Goal: Information Seeking & Learning: Check status

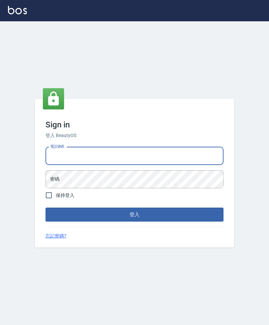
type input "0908853922"
click at [135, 222] on button "登入" at bounding box center [135, 215] width 178 height 14
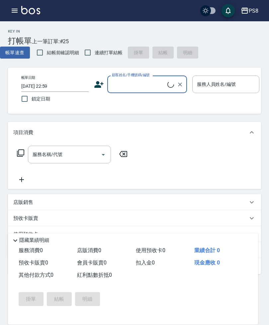
scroll to position [0, -1]
click at [15, 8] on icon "button" at bounding box center [15, 11] width 8 height 8
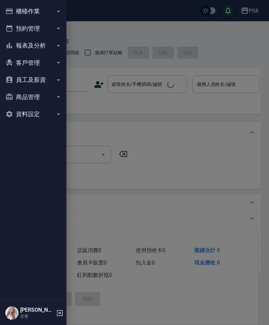
scroll to position [0, 0]
click at [24, 46] on button "報表及分析" at bounding box center [33, 45] width 61 height 17
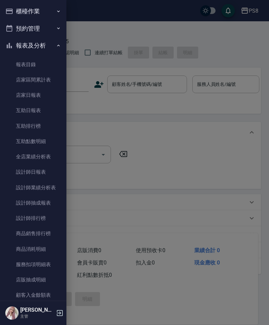
click at [12, 14] on icon "button" at bounding box center [9, 11] width 7 height 5
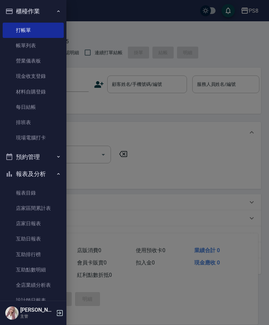
click at [42, 45] on link "帳單列表" at bounding box center [33, 45] width 61 height 15
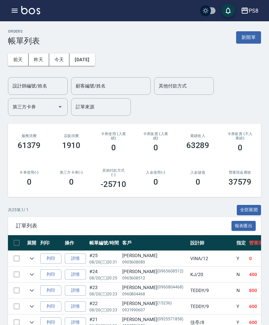
click at [89, 58] on button "[DATE]" at bounding box center [82, 60] width 25 height 12
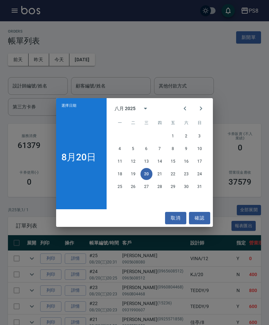
click at [183, 107] on icon "Previous month" at bounding box center [185, 108] width 8 height 8
click at [182, 107] on icon "Previous month" at bounding box center [185, 108] width 8 height 8
click at [187, 107] on icon "Previous month" at bounding box center [185, 108] width 8 height 8
click at [184, 112] on icon "Previous month" at bounding box center [185, 108] width 8 height 8
click at [136, 138] on button "1" at bounding box center [133, 136] width 12 height 12
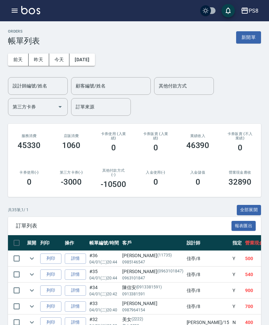
click at [39, 87] on div "設計師編號/姓名 設計師編號/姓名" at bounding box center [38, 86] width 60 height 18
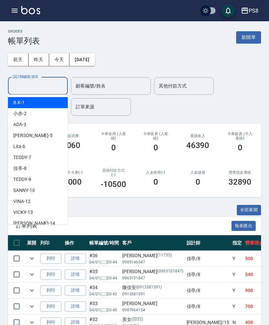
click at [29, 84] on input "設計師編號/姓名" at bounding box center [38, 86] width 54 height 12
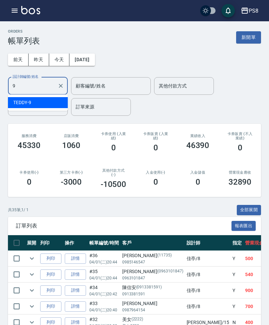
type input "TEDDY-9"
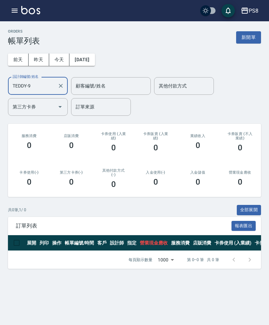
click at [93, 65] on button "[DATE]" at bounding box center [82, 60] width 25 height 12
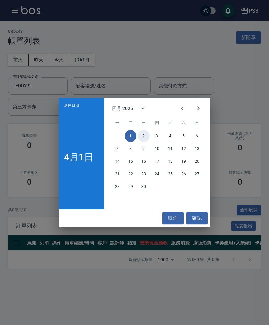
click at [147, 135] on button "2" at bounding box center [144, 136] width 12 height 12
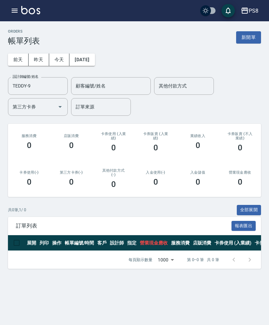
click at [83, 54] on button "[DATE]" at bounding box center [82, 60] width 25 height 12
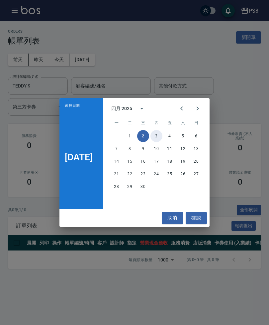
click at [158, 137] on button "3" at bounding box center [157, 136] width 12 height 12
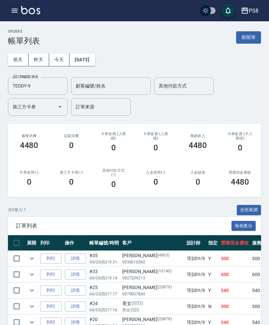
click at [95, 63] on button "[DATE]" at bounding box center [82, 60] width 25 height 12
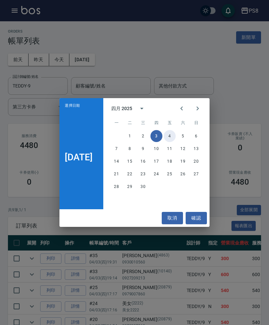
click at [169, 131] on button "4" at bounding box center [170, 136] width 12 height 12
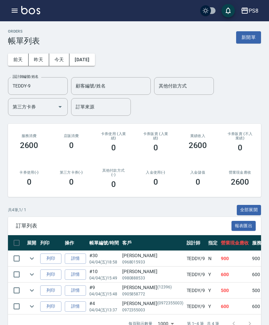
click at [100, 49] on div "[DATE] [DATE] [DATE] [DATE] 設計師編號/姓名 [PERSON_NAME]-9 設計師編號/姓名 顧客編號/姓名 顧客編號/姓名 其…" at bounding box center [135, 81] width 254 height 70
click at [95, 54] on button "[DATE]" at bounding box center [82, 60] width 25 height 12
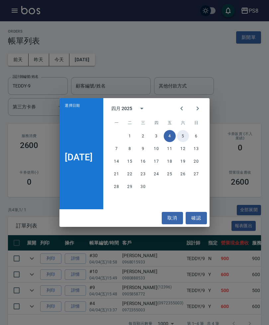
click at [186, 135] on button "5" at bounding box center [183, 136] width 12 height 12
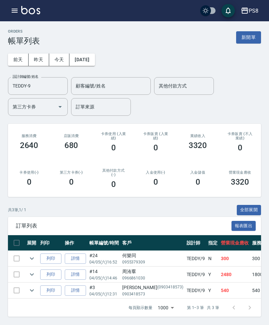
click at [95, 59] on button "[DATE]" at bounding box center [82, 60] width 25 height 12
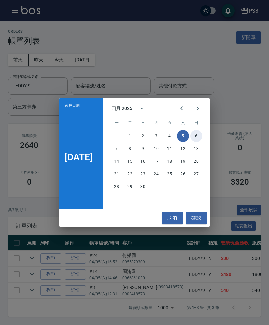
click at [202, 133] on button "6" at bounding box center [197, 136] width 12 height 12
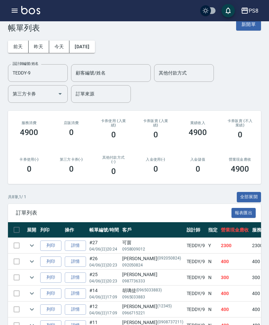
scroll to position [13, 0]
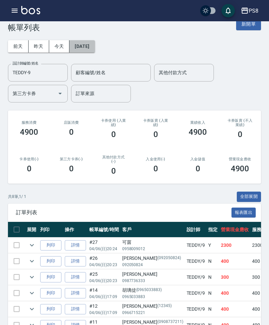
click at [95, 52] on button "[DATE]" at bounding box center [82, 46] width 25 height 12
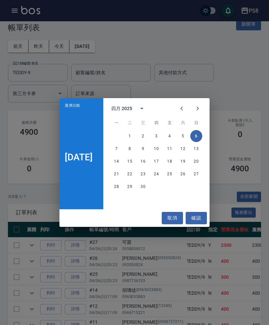
click at [120, 140] on div "1 2 3 4 5 6" at bounding box center [156, 136] width 106 height 12
click at [120, 149] on button "7" at bounding box center [117, 149] width 12 height 12
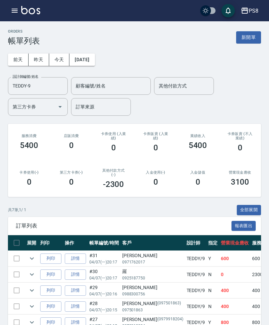
click at [95, 64] on button "[DATE]" at bounding box center [82, 60] width 25 height 12
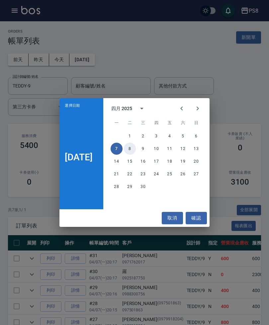
click at [132, 146] on button "8" at bounding box center [130, 149] width 12 height 12
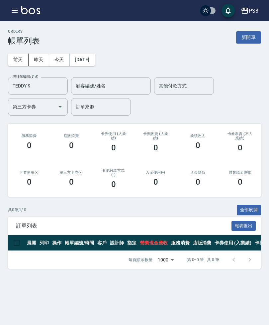
scroll to position [21, 0]
click at [95, 54] on button "[DATE]" at bounding box center [82, 60] width 25 height 12
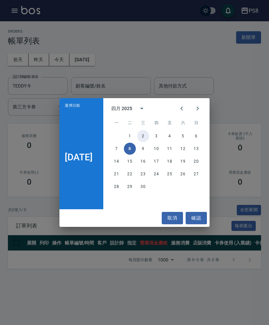
click at [147, 141] on button "2" at bounding box center [143, 136] width 12 height 12
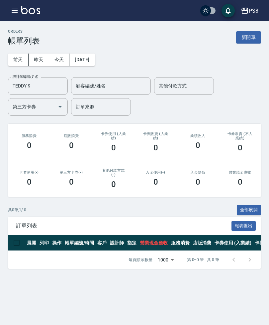
click at [95, 54] on button "[DATE]" at bounding box center [82, 60] width 25 height 12
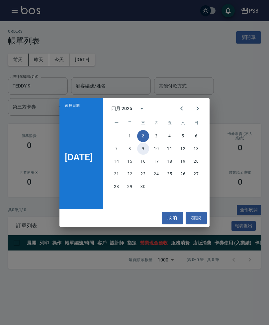
click at [146, 151] on button "9" at bounding box center [143, 149] width 12 height 12
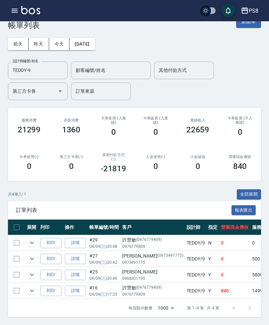
click at [105, 31] on div "[DATE] [DATE] [DATE] [DATE] 設計師編號/姓名 [PERSON_NAME]-9 設計師編號/姓名 顧客編號/姓名 顧客編號/姓名 其…" at bounding box center [135, 65] width 254 height 70
click at [95, 40] on button "[DATE]" at bounding box center [82, 44] width 25 height 12
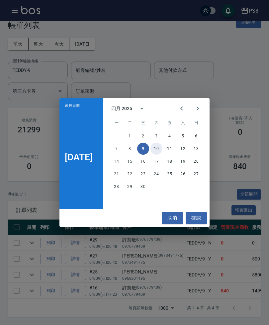
click at [161, 147] on button "10" at bounding box center [157, 149] width 12 height 12
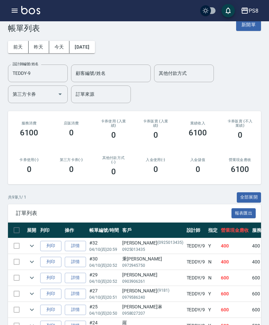
scroll to position [7, 0]
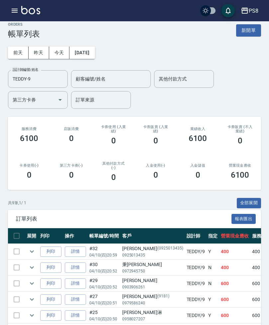
click at [111, 46] on div "[DATE] [DATE] [DATE] [DATE] 設計師編號/姓名 [PERSON_NAME]-9 設計師編號/姓名 顧客編號/姓名 顧客編號/姓名 其…" at bounding box center [135, 74] width 254 height 70
click at [93, 57] on button "[DATE]" at bounding box center [82, 53] width 25 height 12
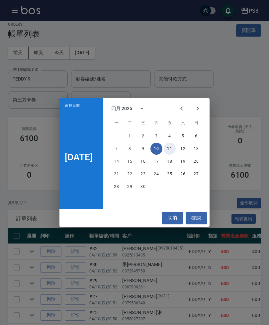
click at [174, 147] on button "11" at bounding box center [170, 149] width 12 height 12
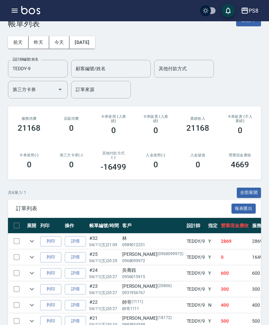
scroll to position [18, 0]
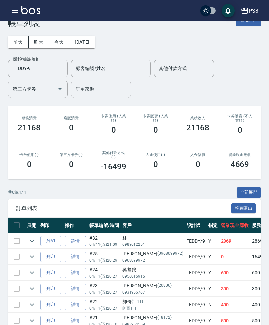
click at [37, 239] on button "expand row" at bounding box center [32, 241] width 10 height 10
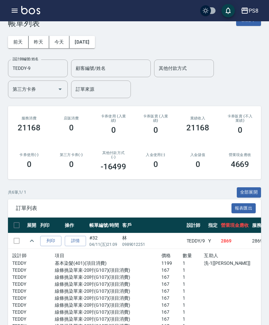
click at [95, 41] on button "[DATE]" at bounding box center [82, 42] width 25 height 12
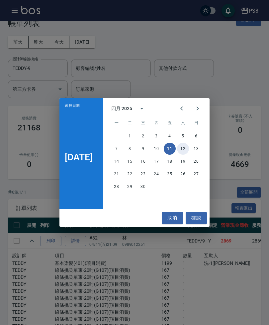
click at [186, 147] on button "12" at bounding box center [183, 149] width 12 height 12
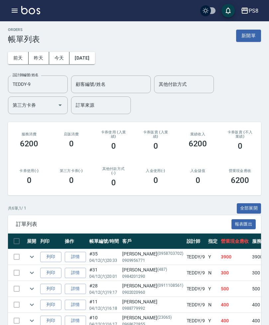
scroll to position [16, 0]
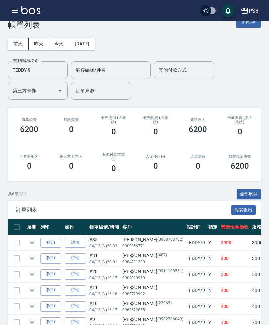
click at [110, 41] on div "[DATE] [DATE] [DATE] [DATE] 設計師編號/姓名 [PERSON_NAME]-9 設計師編號/姓名 顧客編號/姓名 顧客編號/姓名 其…" at bounding box center [135, 65] width 254 height 70
click at [97, 53] on div "[DATE] [DATE] [DATE] [DATE] 設計師編號/姓名 [PERSON_NAME]-9 設計師編號/姓名 顧客編號/姓名 顧客編號/姓名 其…" at bounding box center [135, 65] width 254 height 70
click at [95, 40] on button "[DATE]" at bounding box center [82, 44] width 25 height 12
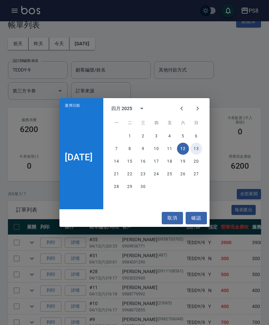
click at [202, 150] on button "13" at bounding box center [197, 149] width 12 height 12
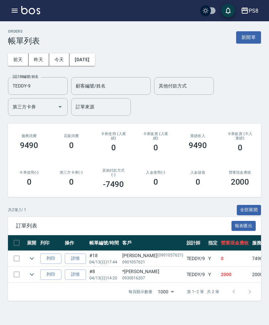
click at [95, 54] on button "[DATE]" at bounding box center [82, 60] width 25 height 12
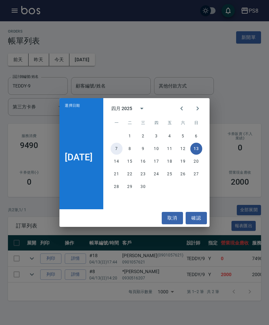
click at [122, 154] on button "7" at bounding box center [117, 149] width 12 height 12
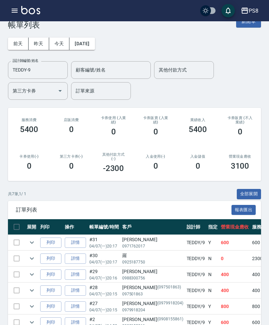
click at [88, 46] on button "[DATE]" at bounding box center [82, 44] width 25 height 12
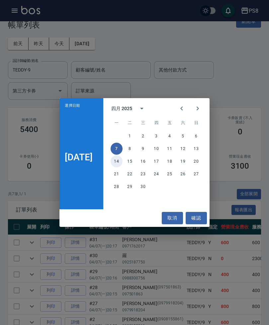
click at [119, 162] on button "14" at bounding box center [117, 161] width 12 height 12
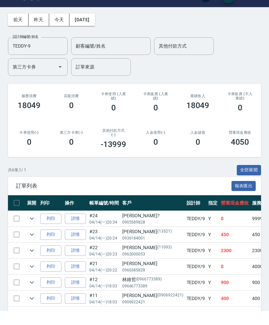
scroll to position [26, 0]
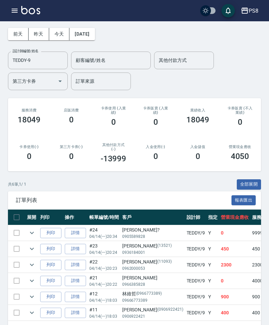
click at [95, 37] on button "[DATE]" at bounding box center [82, 34] width 25 height 12
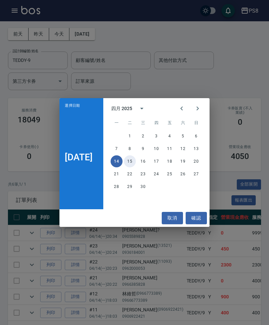
click at [131, 167] on button "15" at bounding box center [130, 161] width 12 height 12
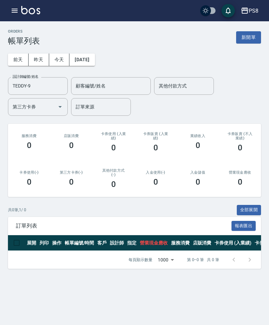
scroll to position [20, 0]
click at [95, 54] on button "[DATE]" at bounding box center [82, 60] width 25 height 12
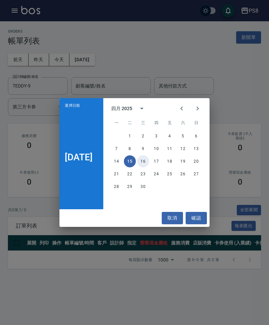
click at [146, 165] on button "16" at bounding box center [143, 161] width 12 height 12
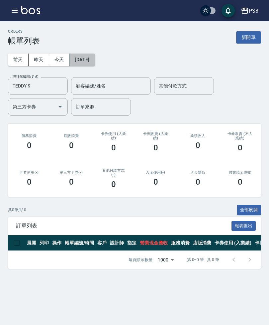
click at [94, 54] on button "[DATE]" at bounding box center [82, 60] width 25 height 12
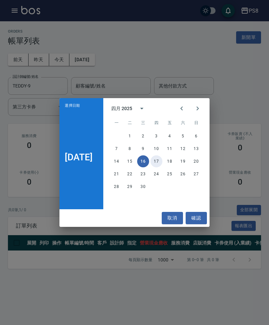
click at [163, 161] on button "17" at bounding box center [157, 161] width 12 height 12
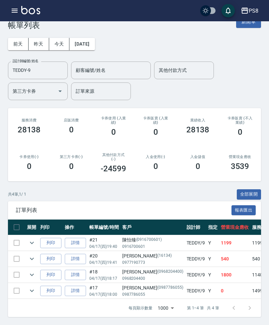
click at [30, 240] on icon "expand row" at bounding box center [32, 243] width 8 height 8
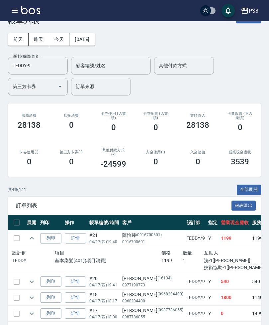
click at [95, 43] on button "[DATE]" at bounding box center [82, 39] width 25 height 12
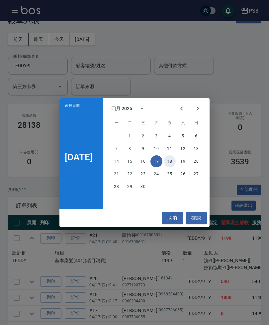
click at [174, 163] on button "18" at bounding box center [170, 161] width 12 height 12
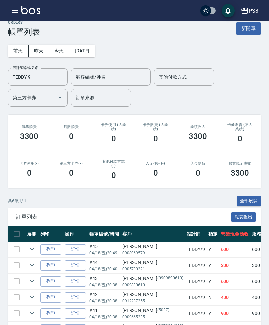
scroll to position [9, 0]
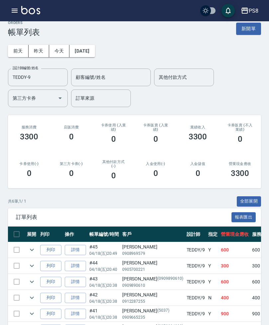
click at [94, 53] on button "[DATE]" at bounding box center [82, 51] width 25 height 12
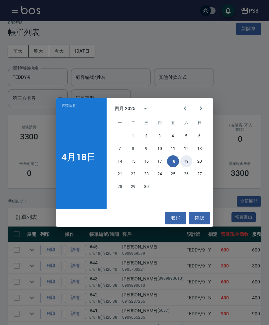
click at [190, 167] on button "19" at bounding box center [187, 161] width 12 height 12
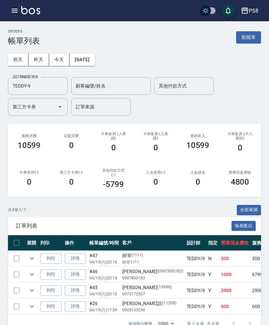
click at [31, 272] on icon "expand row" at bounding box center [32, 274] width 8 height 8
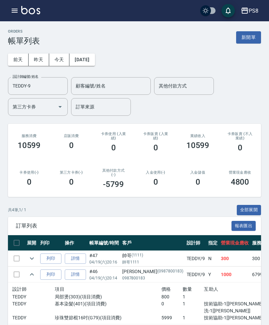
click at [108, 48] on div "[DATE] [DATE] [DATE] [DATE] 設計師編號/姓名 [PERSON_NAME]-9 設計師編號/姓名 顧客編號/姓名 顧客編號/姓名 其…" at bounding box center [135, 81] width 254 height 70
click at [90, 63] on button "[DATE]" at bounding box center [82, 60] width 25 height 12
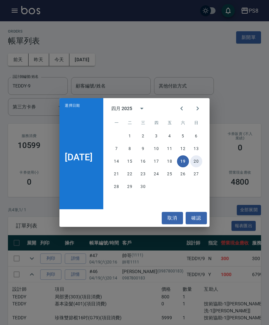
click at [200, 167] on button "20" at bounding box center [197, 161] width 12 height 12
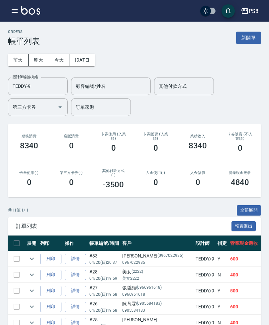
click at [95, 60] on button "[DATE]" at bounding box center [82, 60] width 25 height 12
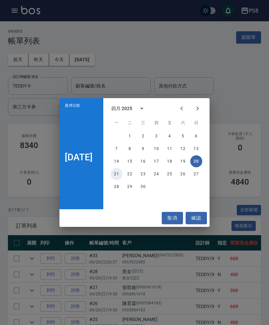
click at [123, 176] on button "21" at bounding box center [117, 174] width 12 height 12
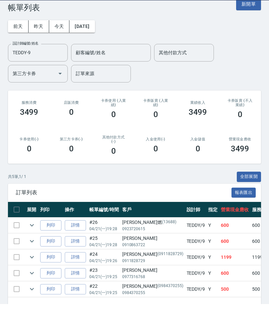
scroll to position [10, 0]
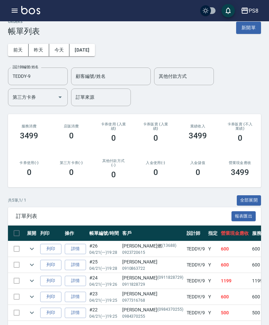
click at [91, 53] on button "[DATE]" at bounding box center [82, 50] width 25 height 12
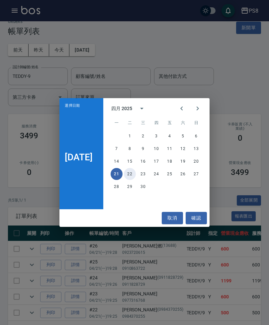
click at [132, 180] on button "22" at bounding box center [130, 174] width 12 height 12
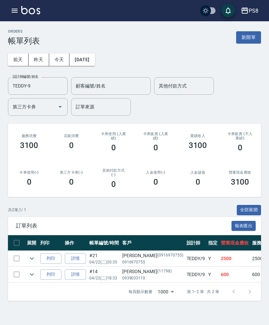
click at [95, 62] on button "[DATE]" at bounding box center [82, 60] width 25 height 12
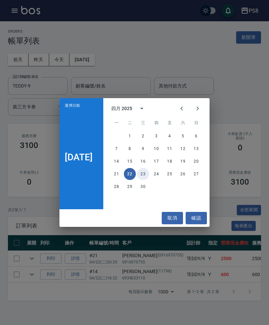
click at [149, 180] on button "23" at bounding box center [143, 174] width 12 height 12
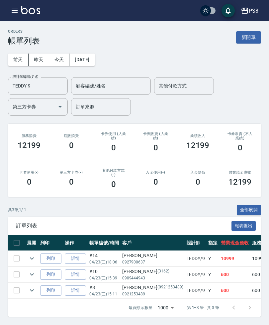
click at [95, 57] on button "[DATE]" at bounding box center [82, 60] width 25 height 12
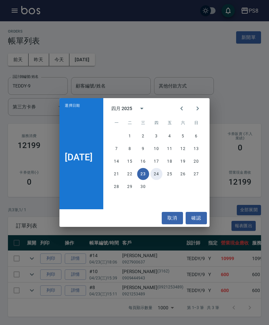
click at [163, 180] on button "24" at bounding box center [157, 174] width 12 height 12
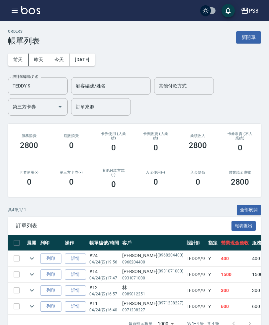
click at [95, 65] on button "[DATE]" at bounding box center [82, 60] width 25 height 12
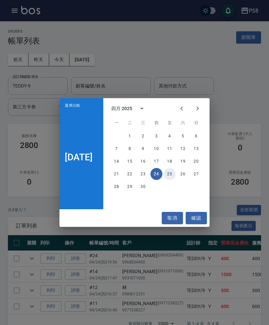
click at [175, 180] on button "25" at bounding box center [170, 174] width 12 height 12
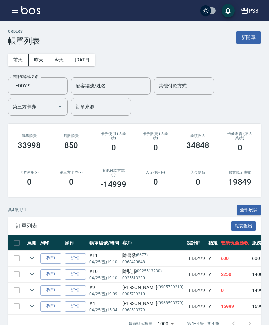
click at [29, 287] on icon "expand row" at bounding box center [32, 290] width 8 height 8
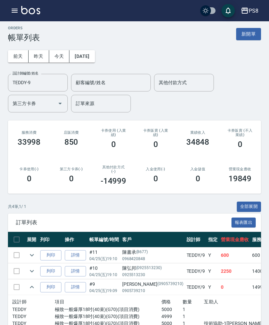
scroll to position [3, 0]
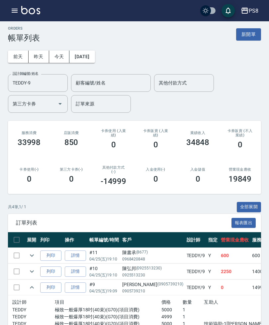
click at [95, 57] on button "[DATE]" at bounding box center [82, 57] width 25 height 12
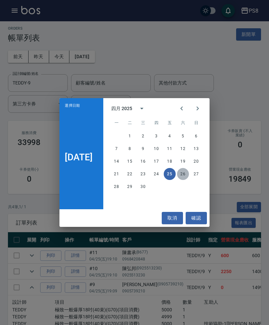
click at [188, 180] on button "26" at bounding box center [183, 174] width 12 height 12
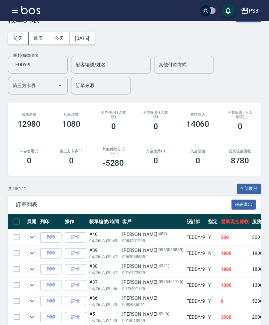
scroll to position [20, 0]
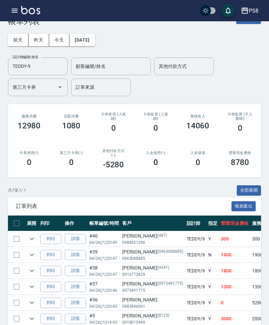
click at [95, 40] on button "[DATE]" at bounding box center [82, 40] width 25 height 12
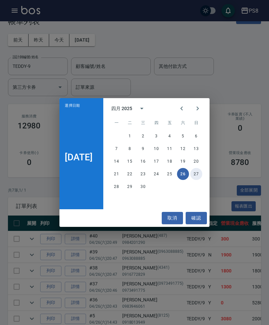
click at [198, 180] on button "27" at bounding box center [197, 174] width 12 height 12
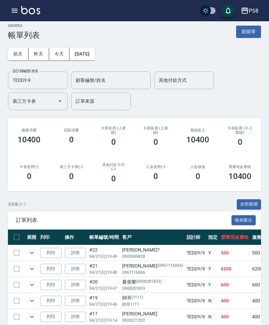
scroll to position [7, 0]
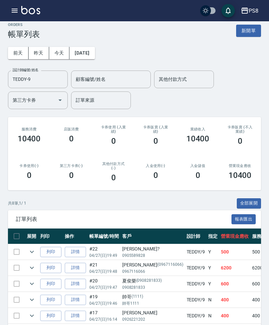
click at [95, 55] on button "[DATE]" at bounding box center [82, 53] width 25 height 12
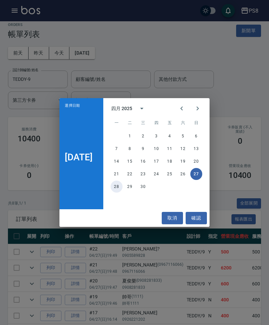
click at [118, 186] on button "28" at bounding box center [117, 187] width 12 height 12
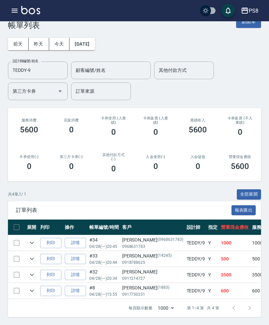
scroll to position [9, 0]
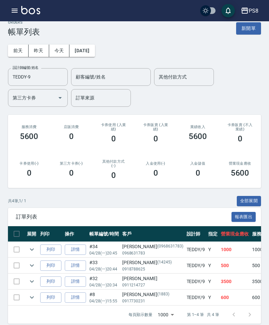
click at [95, 56] on button "[DATE]" at bounding box center [82, 51] width 25 height 12
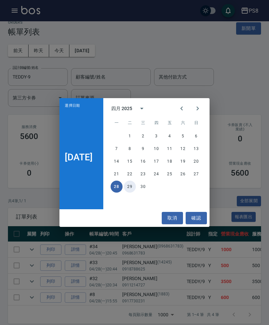
click at [136, 191] on button "29" at bounding box center [130, 187] width 12 height 12
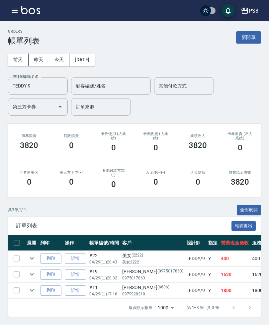
click at [95, 54] on button "[DATE]" at bounding box center [82, 60] width 25 height 12
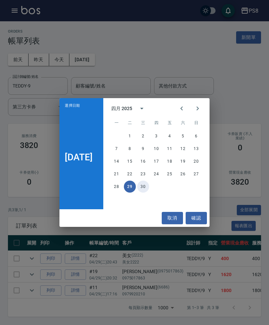
click at [149, 191] on button "30" at bounding box center [143, 187] width 12 height 12
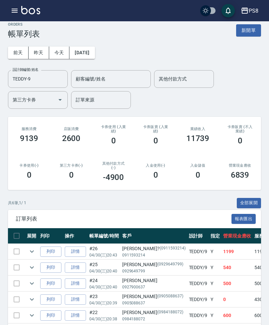
scroll to position [7, 0]
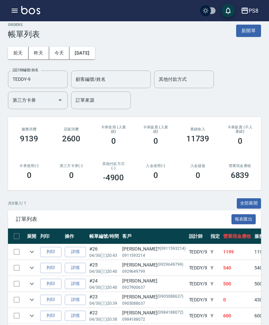
click at [95, 54] on button "[DATE]" at bounding box center [82, 53] width 25 height 12
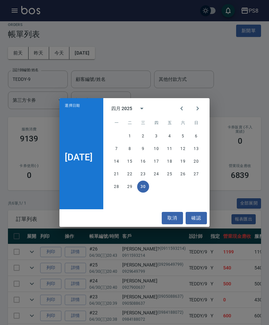
click at [206, 116] on button "Next month" at bounding box center [198, 108] width 16 height 16
click at [158, 142] on button "1" at bounding box center [157, 136] width 12 height 12
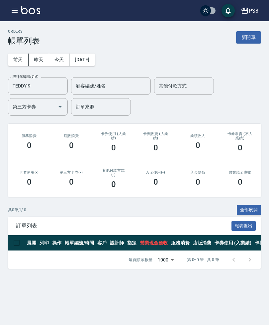
click at [90, 61] on button "[DATE]" at bounding box center [82, 60] width 25 height 12
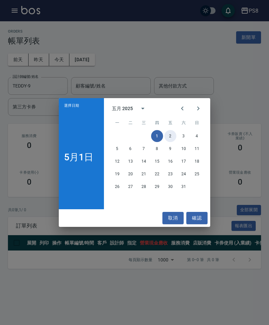
click at [173, 142] on button "2" at bounding box center [171, 136] width 12 height 12
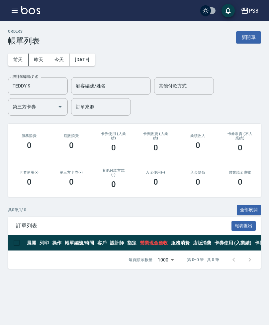
click at [95, 60] on button "[DATE]" at bounding box center [82, 60] width 25 height 12
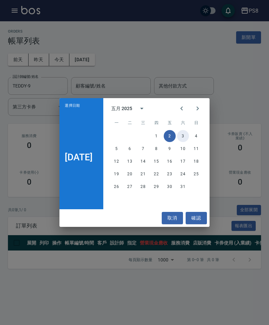
click at [189, 142] on button "3" at bounding box center [183, 136] width 12 height 12
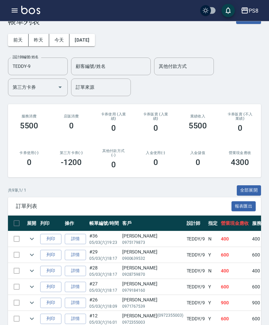
click at [95, 40] on button "[DATE]" at bounding box center [82, 40] width 25 height 12
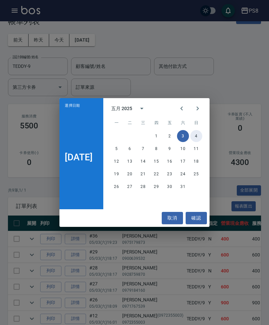
click at [201, 142] on button "4" at bounding box center [197, 136] width 12 height 12
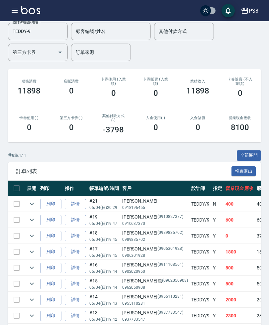
scroll to position [58, 0]
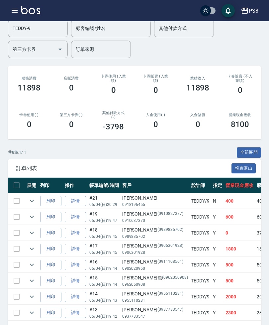
click at [27, 233] on button "expand row" at bounding box center [32, 233] width 10 height 10
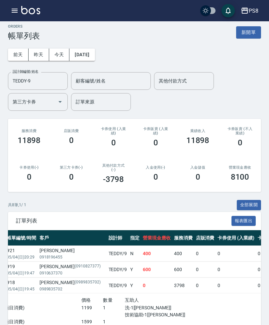
scroll to position [0, 0]
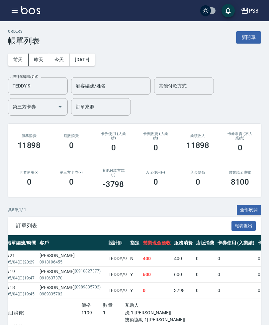
click at [95, 54] on button "[DATE]" at bounding box center [82, 60] width 25 height 12
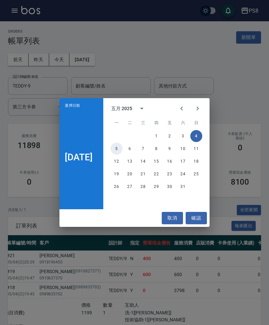
click at [112, 151] on button "5" at bounding box center [117, 149] width 12 height 12
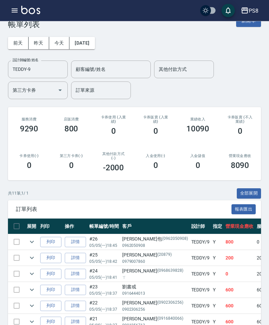
scroll to position [16, 0]
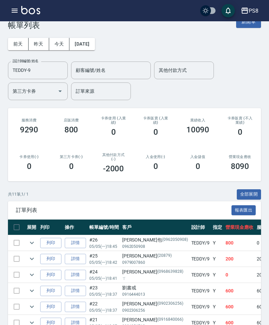
click at [95, 47] on button "[DATE]" at bounding box center [82, 44] width 25 height 12
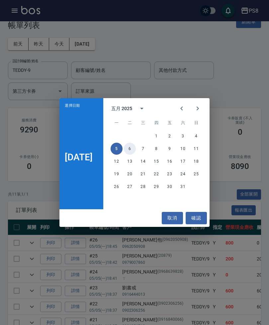
click at [128, 146] on button "6" at bounding box center [130, 149] width 12 height 12
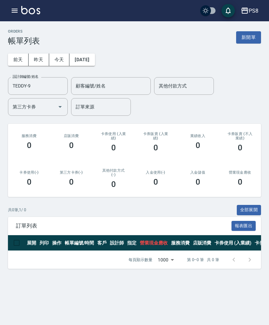
scroll to position [21, 0]
click at [95, 54] on button "[DATE]" at bounding box center [82, 60] width 25 height 12
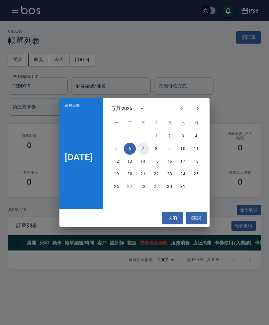
click at [141, 146] on button "7" at bounding box center [143, 149] width 12 height 12
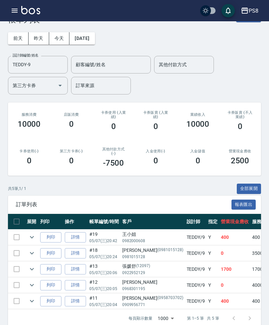
scroll to position [31, 0]
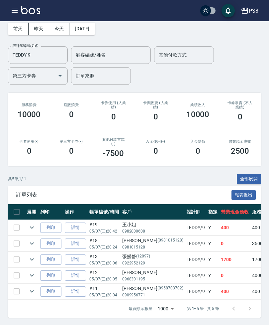
click at [86, 19] on div "PS8 登出" at bounding box center [134, 10] width 269 height 21
click at [95, 23] on button "[DATE]" at bounding box center [82, 29] width 25 height 12
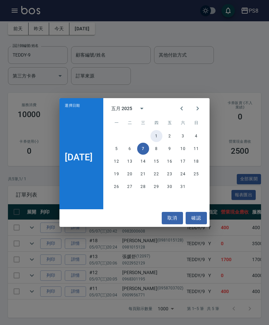
click at [159, 141] on button "1" at bounding box center [157, 136] width 12 height 12
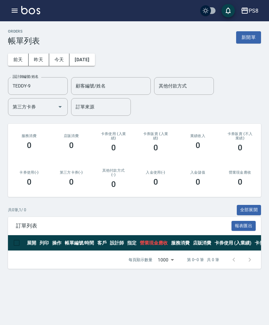
click at [95, 46] on div "[DATE] [DATE] [DATE] [DATE] 設計師編號/姓名 [PERSON_NAME]-9 設計師編號/姓名 顧客編號/姓名 顧客編號/姓名 其…" at bounding box center [135, 81] width 254 height 70
click at [94, 54] on button "[DATE]" at bounding box center [82, 60] width 25 height 12
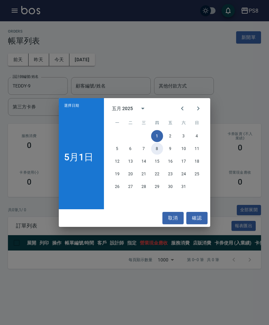
click at [161, 148] on button "8" at bounding box center [157, 149] width 12 height 12
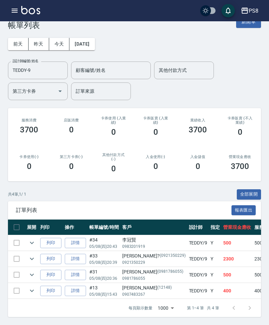
click at [95, 38] on button "[DATE]" at bounding box center [82, 44] width 25 height 12
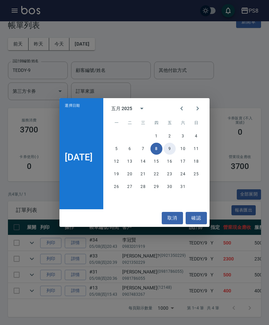
click at [173, 147] on button "9" at bounding box center [170, 149] width 12 height 12
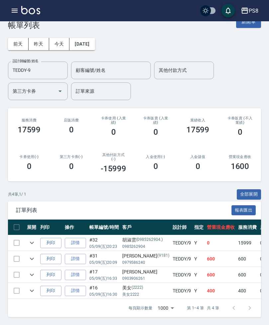
click at [95, 40] on button "[DATE]" at bounding box center [82, 44] width 25 height 12
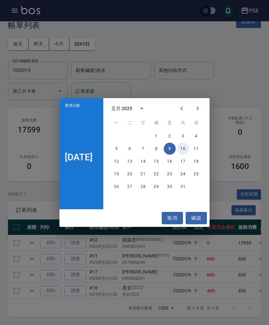
click at [188, 149] on button "10" at bounding box center [183, 149] width 12 height 12
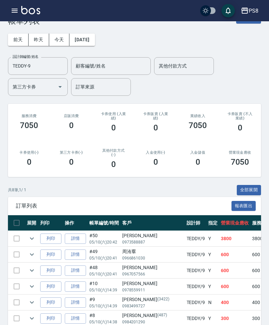
scroll to position [14, 0]
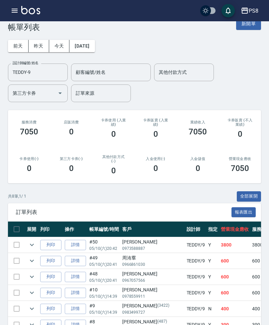
click at [95, 50] on button "[DATE]" at bounding box center [82, 46] width 25 height 12
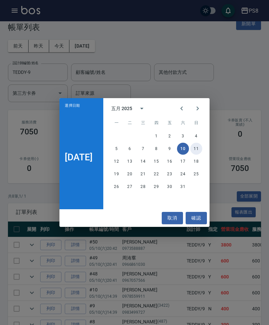
click at [197, 155] on button "11" at bounding box center [197, 149] width 12 height 12
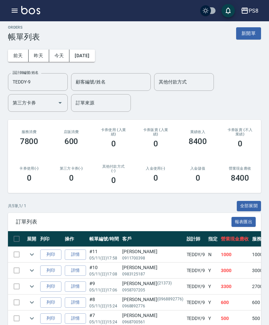
scroll to position [3, 0]
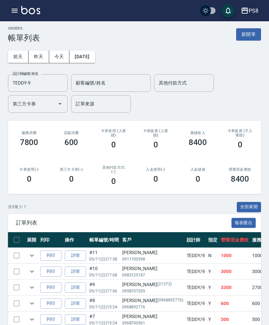
click at [95, 53] on button "[DATE]" at bounding box center [82, 57] width 25 height 12
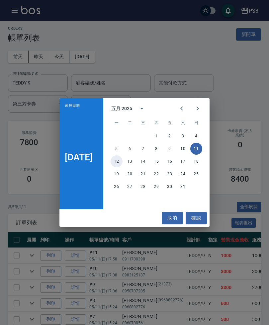
click at [121, 167] on button "12" at bounding box center [117, 161] width 12 height 12
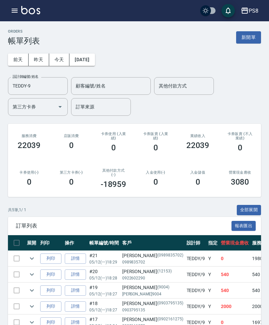
click at [95, 55] on button "[DATE]" at bounding box center [82, 60] width 25 height 12
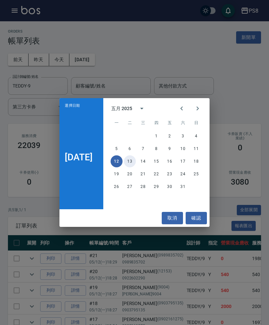
click at [136, 167] on button "13" at bounding box center [130, 161] width 12 height 12
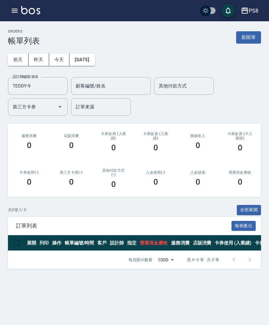
click at [95, 54] on button "[DATE]" at bounding box center [82, 60] width 25 height 12
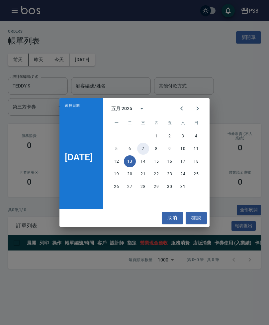
click at [149, 155] on button "7" at bounding box center [143, 149] width 12 height 12
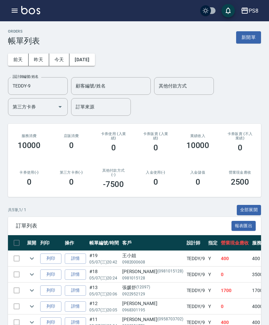
click at [95, 55] on button "[DATE]" at bounding box center [82, 60] width 25 height 12
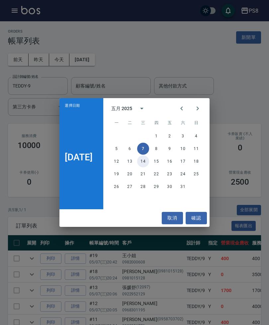
click at [145, 167] on button "14" at bounding box center [143, 161] width 12 height 12
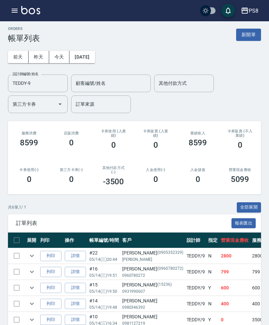
scroll to position [14, 0]
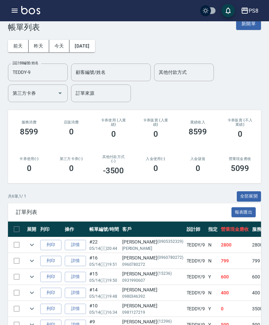
click at [86, 47] on button "[DATE]" at bounding box center [82, 46] width 25 height 12
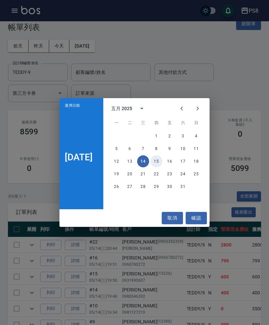
click at [162, 163] on button "15" at bounding box center [157, 161] width 12 height 12
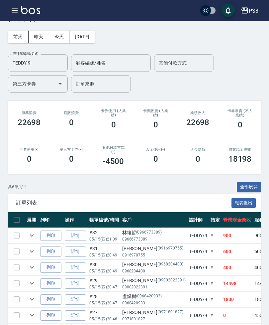
scroll to position [26, 0]
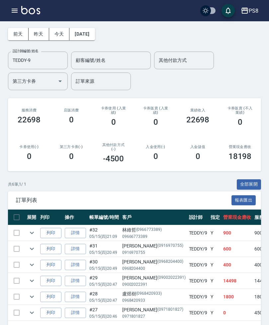
click at [95, 36] on button "[DATE]" at bounding box center [82, 34] width 25 height 12
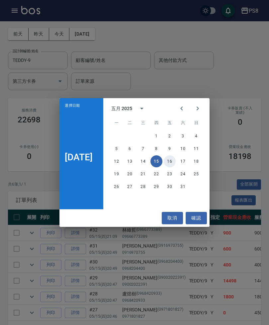
click at [176, 167] on button "16" at bounding box center [170, 161] width 12 height 12
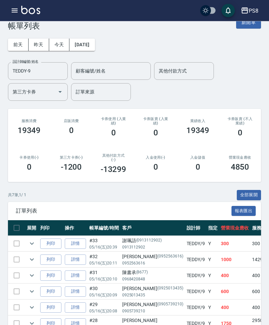
scroll to position [6, 0]
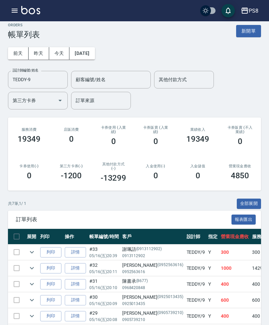
click at [99, 44] on div "[DATE] [DATE] [DATE] [DATE] 設計師編號/姓名 [PERSON_NAME]-9 設計師編號/姓名 顧客編號/姓名 顧客編號/姓名 其…" at bounding box center [135, 74] width 254 height 70
click at [95, 53] on button "[DATE]" at bounding box center [82, 53] width 25 height 12
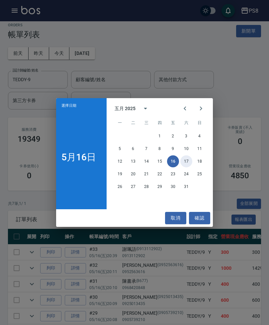
click at [189, 167] on button "17" at bounding box center [187, 161] width 12 height 12
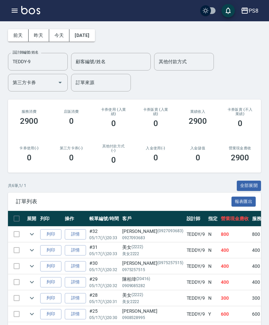
scroll to position [26, 0]
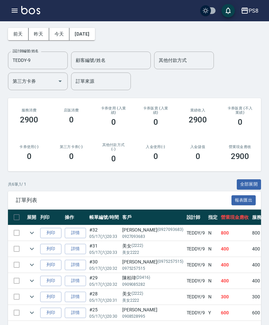
click at [95, 29] on button "[DATE]" at bounding box center [82, 34] width 25 height 12
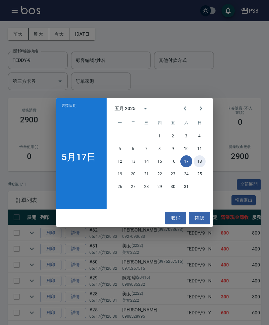
click at [198, 167] on button "18" at bounding box center [200, 161] width 12 height 12
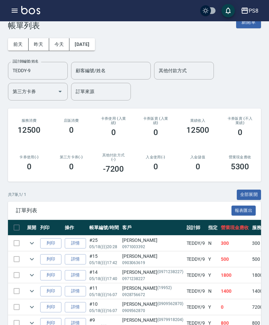
scroll to position [16, 0]
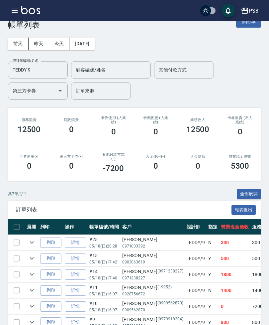
click at [93, 35] on div "[DATE] [DATE] [DATE] [DATE] 設計師編號/姓名 [PERSON_NAME]-9 設計師編號/姓名 顧客編號/姓名 顧客編號/姓名 其…" at bounding box center [135, 65] width 254 height 70
click at [95, 45] on button "[DATE]" at bounding box center [82, 44] width 25 height 12
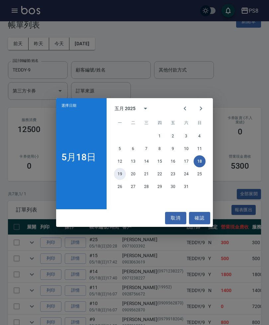
click at [118, 174] on button "19" at bounding box center [120, 174] width 12 height 12
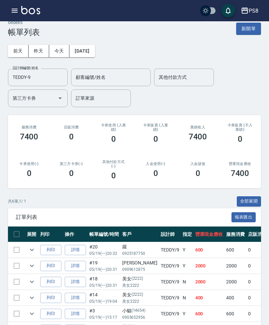
scroll to position [1, 0]
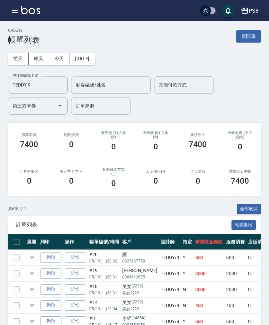
click at [93, 53] on button "[DATE]" at bounding box center [82, 59] width 25 height 12
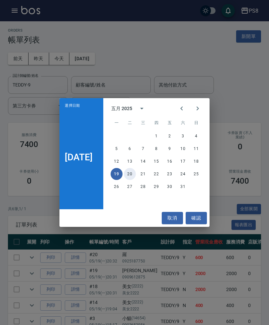
click at [136, 172] on button "20" at bounding box center [130, 174] width 12 height 12
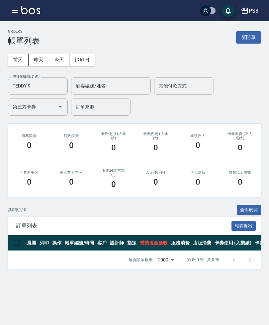
scroll to position [21, 0]
click at [95, 54] on button "[DATE]" at bounding box center [82, 60] width 25 height 12
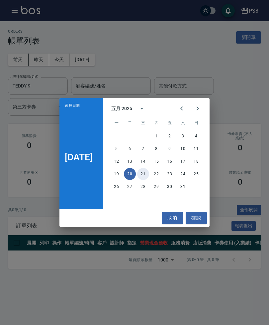
click at [149, 174] on button "21" at bounding box center [143, 174] width 12 height 12
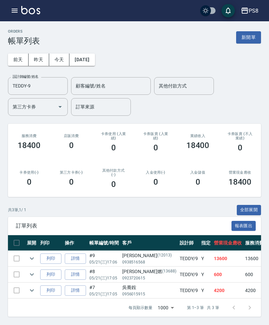
click at [95, 54] on button "[DATE]" at bounding box center [82, 60] width 25 height 12
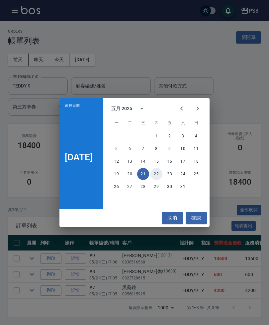
click at [160, 172] on button "22" at bounding box center [157, 174] width 12 height 12
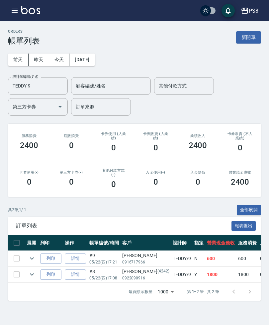
click at [95, 54] on button "[DATE]" at bounding box center [82, 60] width 25 height 12
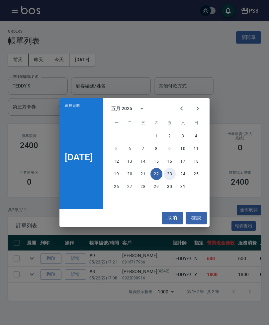
click at [176, 172] on button "23" at bounding box center [170, 174] width 12 height 12
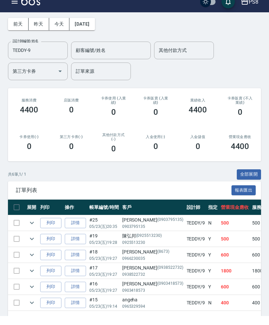
scroll to position [26, 0]
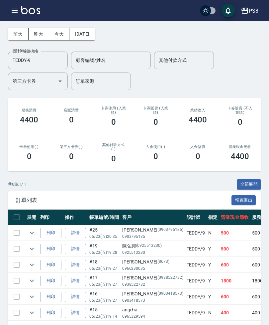
click at [95, 36] on button "[DATE]" at bounding box center [82, 34] width 25 height 12
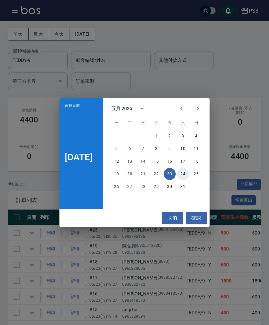
click at [189, 180] on button "24" at bounding box center [183, 174] width 12 height 12
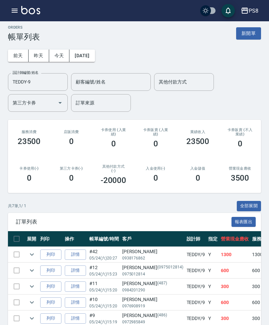
scroll to position [7, 0]
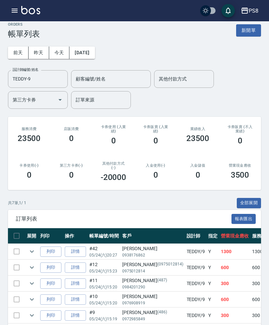
click at [91, 45] on div "[DATE] [DATE] [DATE] [DATE] 設計師編號/姓名 [PERSON_NAME]-9 設計師編號/姓名 顧客編號/姓名 顧客編號/姓名 其…" at bounding box center [135, 74] width 254 height 70
click at [88, 57] on button "[DATE]" at bounding box center [82, 53] width 25 height 12
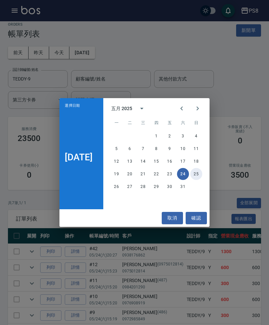
click at [200, 174] on button "25" at bounding box center [197, 174] width 12 height 12
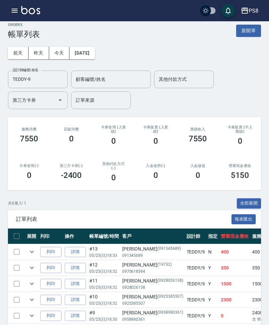
scroll to position [5, 0]
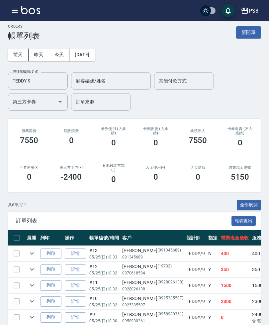
click at [92, 56] on button "[DATE]" at bounding box center [82, 55] width 25 height 12
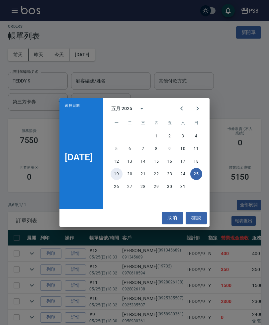
click at [123, 180] on button "19" at bounding box center [117, 174] width 12 height 12
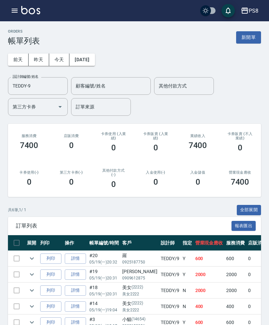
click at [95, 61] on button "[DATE]" at bounding box center [82, 60] width 25 height 12
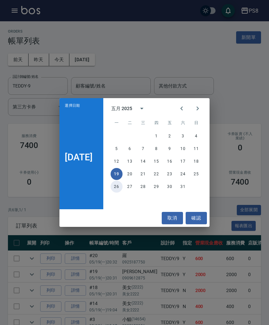
click at [121, 193] on button "26" at bounding box center [117, 187] width 12 height 12
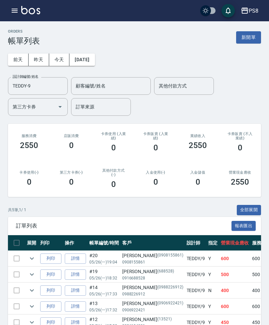
scroll to position [10, 0]
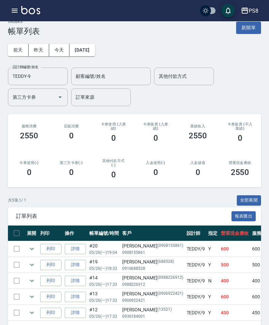
click at [89, 55] on button "[DATE]" at bounding box center [82, 50] width 25 height 12
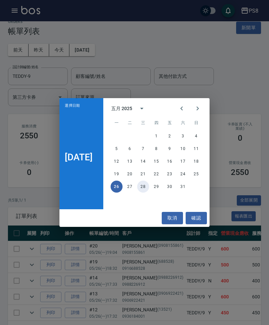
click at [144, 193] on button "28" at bounding box center [143, 187] width 12 height 12
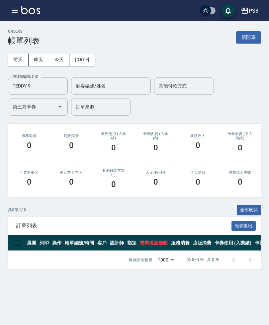
click at [95, 57] on button "[DATE]" at bounding box center [82, 60] width 25 height 12
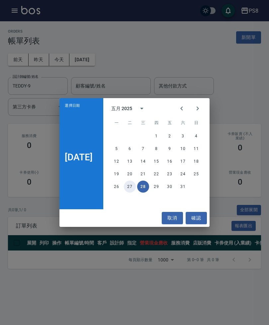
click at [131, 193] on button "27" at bounding box center [130, 187] width 12 height 12
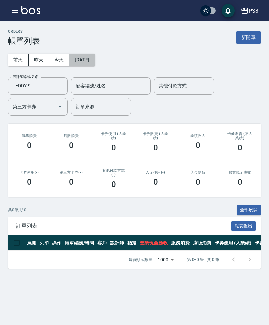
click at [95, 62] on button "[DATE]" at bounding box center [82, 60] width 25 height 12
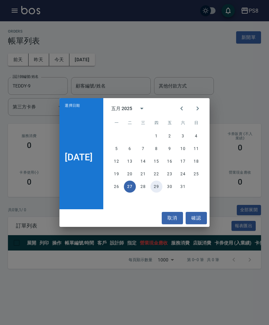
click at [158, 193] on button "29" at bounding box center [157, 187] width 12 height 12
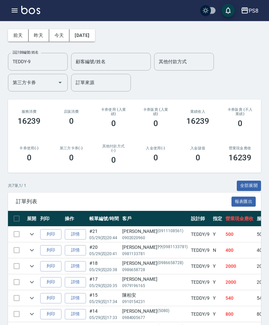
scroll to position [18, 0]
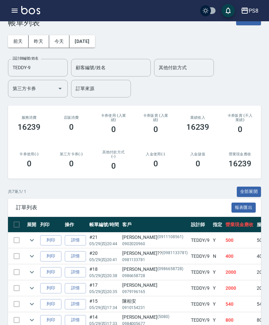
click at [95, 41] on button "[DATE]" at bounding box center [82, 41] width 25 height 12
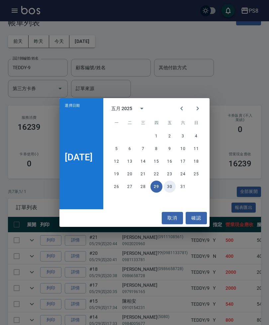
click at [176, 193] on button "30" at bounding box center [170, 187] width 12 height 12
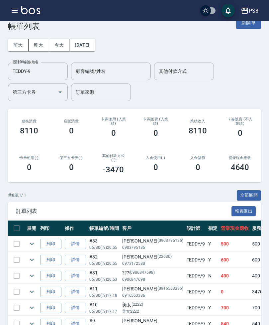
scroll to position [13, 0]
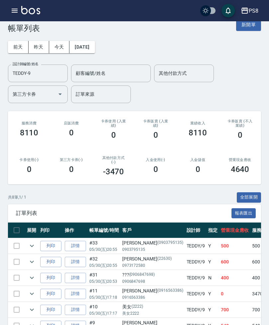
click at [93, 51] on button "[DATE]" at bounding box center [82, 47] width 25 height 12
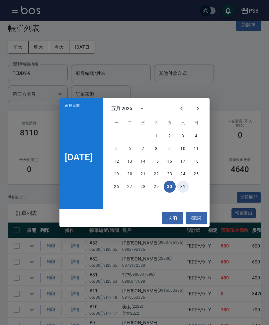
click at [187, 193] on button "31" at bounding box center [183, 187] width 12 height 12
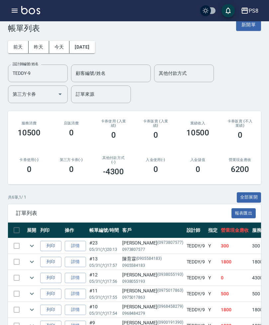
scroll to position [14, 0]
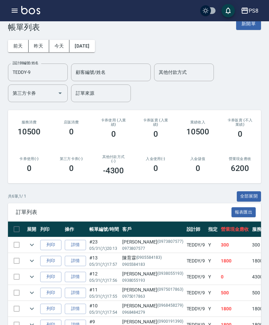
click at [95, 50] on button "[DATE]" at bounding box center [82, 46] width 25 height 12
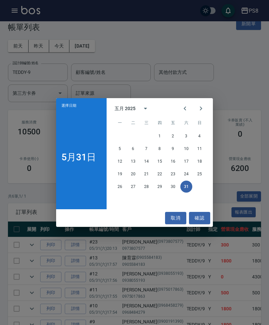
click at [203, 112] on icon "Next month" at bounding box center [201, 108] width 8 height 8
click at [201, 136] on button "1" at bounding box center [200, 136] width 12 height 12
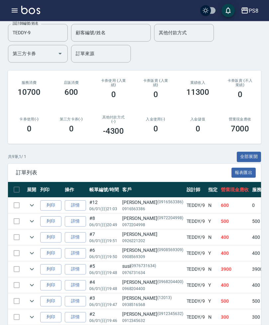
scroll to position [74, 0]
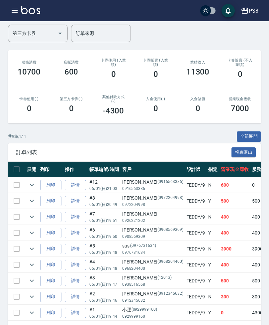
click at [29, 248] on icon "expand row" at bounding box center [32, 249] width 8 height 8
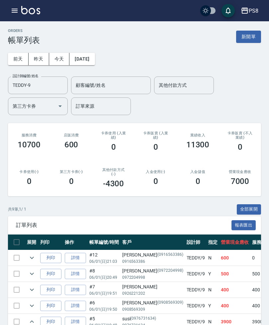
scroll to position [0, 0]
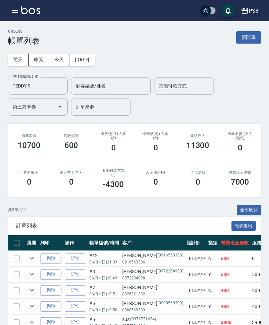
click at [95, 61] on button "[DATE]" at bounding box center [82, 60] width 25 height 12
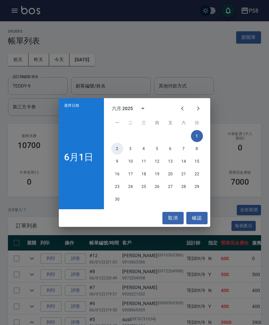
click at [112, 149] on button "2" at bounding box center [117, 149] width 12 height 12
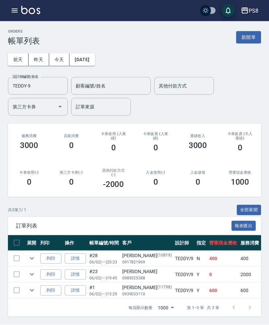
scroll to position [7, 0]
click at [95, 54] on button "[DATE]" at bounding box center [82, 60] width 25 height 12
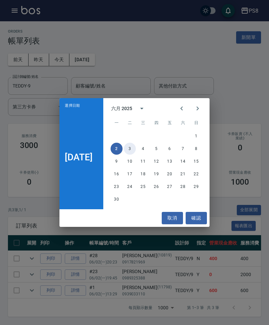
click at [129, 152] on button "3" at bounding box center [130, 149] width 12 height 12
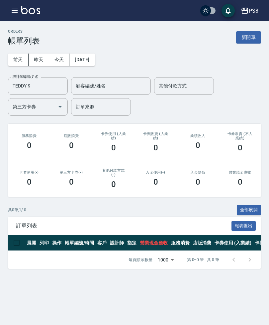
click at [95, 57] on button "[DATE]" at bounding box center [82, 60] width 25 height 12
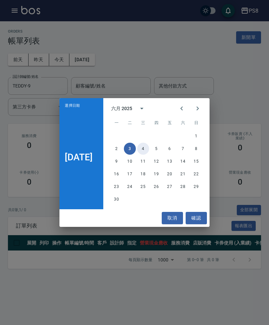
click at [145, 151] on button "4" at bounding box center [143, 149] width 12 height 12
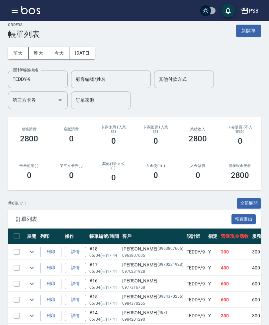
click at [91, 56] on button "[DATE]" at bounding box center [82, 53] width 25 height 12
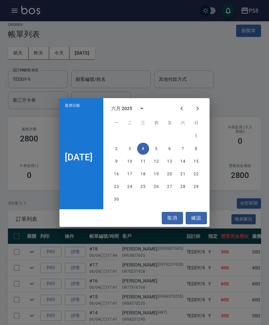
click at [230, 114] on div "選擇日期 [DATE] 六月 2025 一 二 三 四 五 六 日 1 2 3 4 5 6 7 8 9 10 11 12 13 14 15 16 17 18 …" at bounding box center [134, 162] width 269 height 325
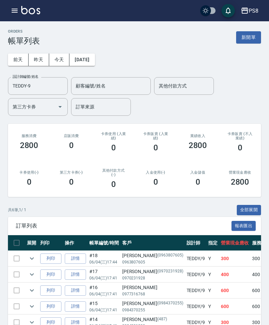
click at [95, 58] on button "[DATE]" at bounding box center [82, 60] width 25 height 12
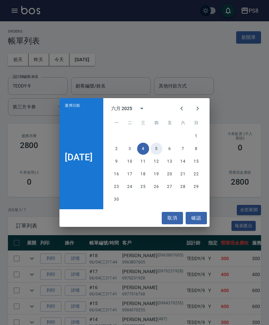
click at [160, 150] on button "5" at bounding box center [157, 149] width 12 height 12
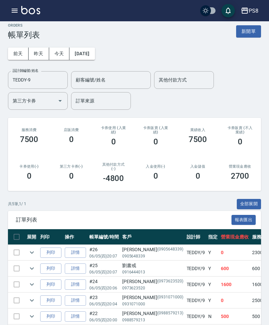
scroll to position [6, 0]
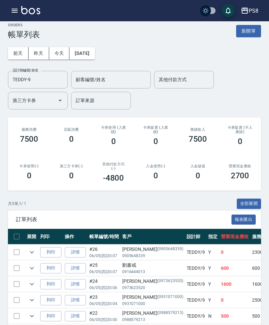
click at [95, 49] on button "[DATE]" at bounding box center [82, 53] width 25 height 12
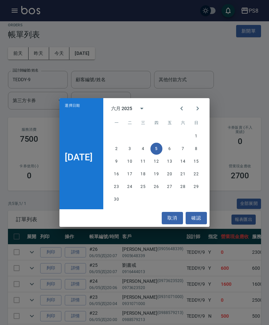
click at [108, 51] on div "選擇日期 [DATE] 六月 2025 一 二 三 四 五 六 日 1 2 3 4 5 6 7 8 9 10 11 12 13 14 15 16 17 18 …" at bounding box center [134, 162] width 269 height 325
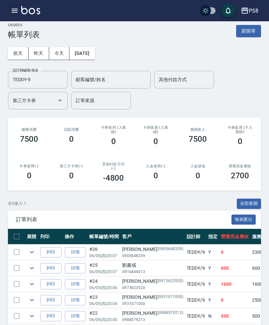
click at [95, 57] on button "[DATE]" at bounding box center [82, 53] width 25 height 12
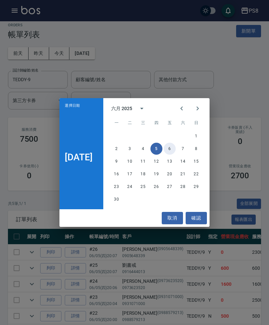
click at [171, 152] on button "6" at bounding box center [170, 149] width 12 height 12
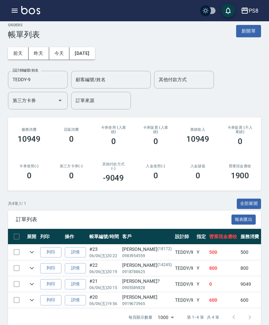
scroll to position [11, 0]
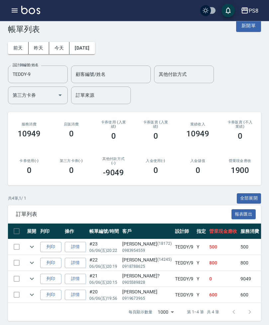
click at [95, 45] on button "[DATE]" at bounding box center [82, 48] width 25 height 12
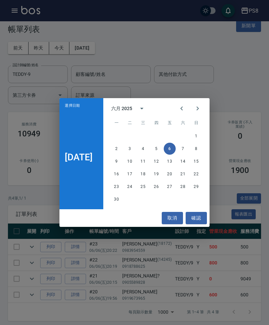
click at [190, 146] on div "2 3 4 5 6 7 8" at bounding box center [156, 149] width 106 height 12
click at [183, 144] on button "7" at bounding box center [183, 149] width 12 height 12
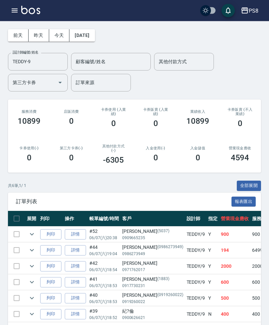
scroll to position [26, 0]
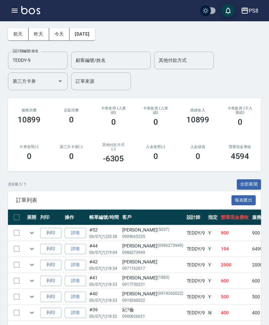
click at [29, 248] on icon "expand row" at bounding box center [32, 249] width 8 height 8
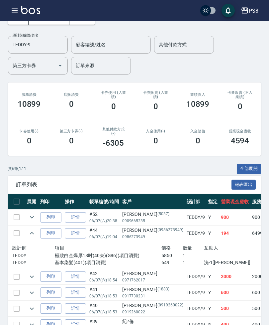
scroll to position [53, 0]
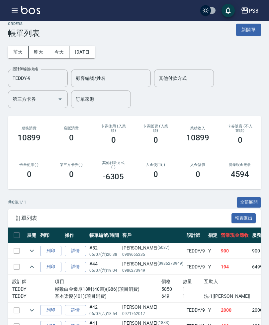
click at [95, 49] on button "[DATE]" at bounding box center [82, 52] width 25 height 12
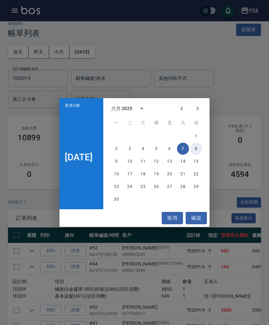
click at [198, 155] on button "8" at bounding box center [197, 149] width 12 height 12
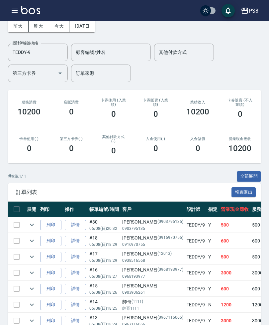
scroll to position [24, 0]
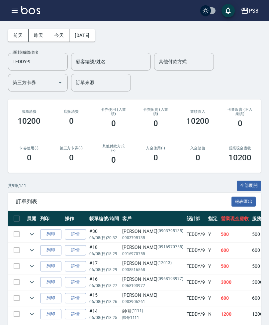
click at [95, 34] on button "[DATE]" at bounding box center [82, 35] width 25 height 12
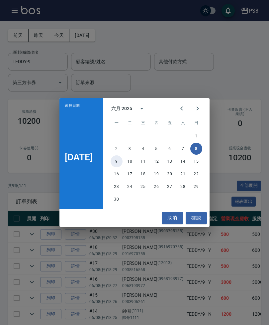
click at [117, 167] on button "9" at bounding box center [117, 161] width 12 height 12
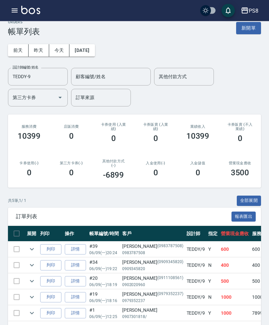
scroll to position [10, 0]
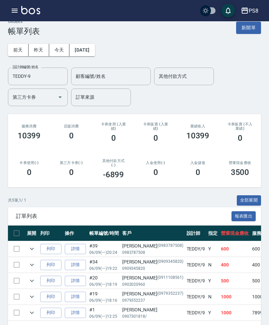
click at [91, 54] on button "[DATE]" at bounding box center [82, 50] width 25 height 12
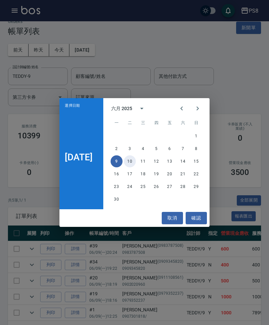
click at [134, 167] on button "10" at bounding box center [130, 161] width 12 height 12
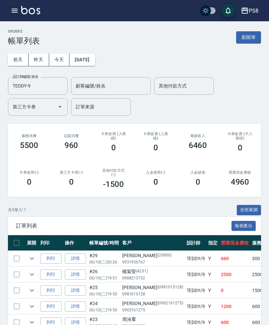
click at [95, 54] on button "[DATE]" at bounding box center [82, 60] width 25 height 12
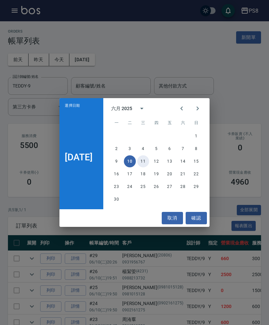
click at [146, 167] on button "11" at bounding box center [143, 161] width 12 height 12
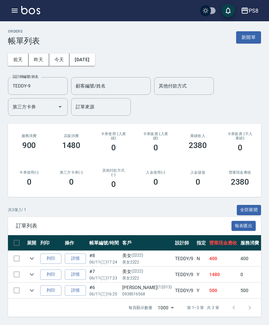
click at [95, 58] on button "[DATE]" at bounding box center [82, 60] width 25 height 12
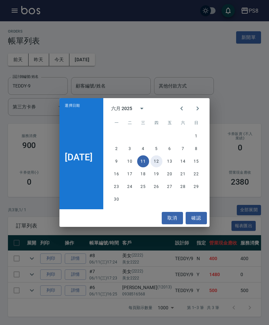
click at [163, 167] on button "12" at bounding box center [157, 161] width 12 height 12
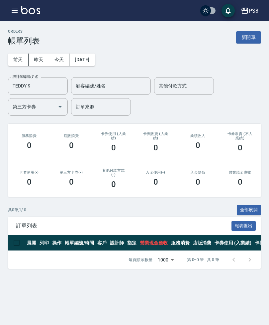
click at [95, 65] on button "[DATE]" at bounding box center [82, 60] width 25 height 12
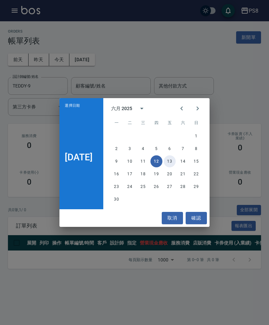
click at [174, 167] on button "13" at bounding box center [170, 161] width 12 height 12
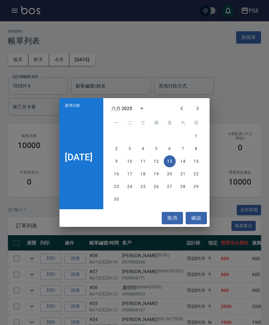
click at [236, 154] on div "選擇日期 [DATE] 六月 2025 一 二 三 四 五 六 日 1 2 3 4 5 6 7 8 9 10 11 12 13 14 15 16 17 18 …" at bounding box center [134, 162] width 269 height 325
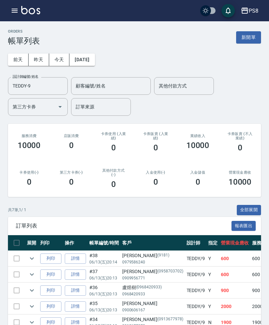
click at [94, 59] on button "[DATE]" at bounding box center [82, 60] width 25 height 12
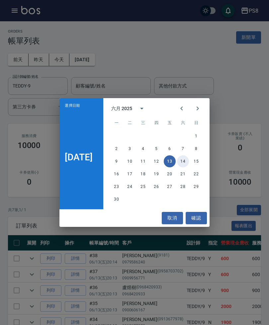
click at [188, 161] on button "14" at bounding box center [183, 161] width 12 height 12
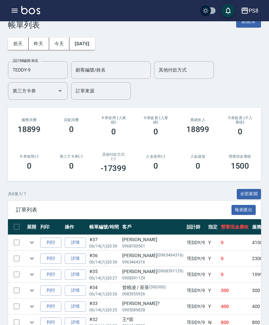
scroll to position [23, 0]
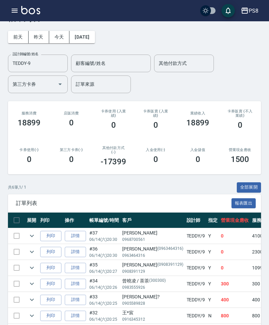
click at [95, 37] on button "[DATE]" at bounding box center [82, 37] width 25 height 12
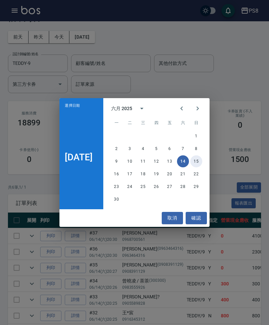
click at [203, 167] on button "15" at bounding box center [197, 161] width 12 height 12
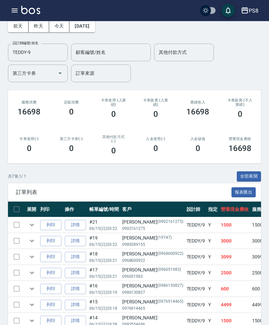
scroll to position [35, 0]
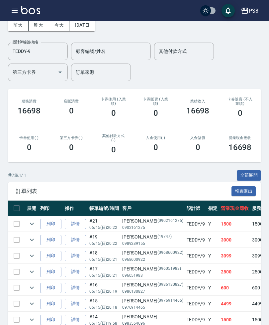
click at [27, 258] on button "expand row" at bounding box center [32, 256] width 10 height 10
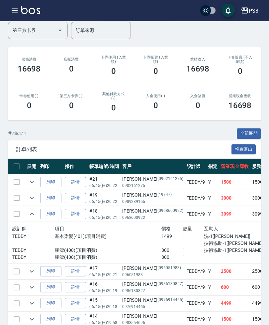
scroll to position [78, 0]
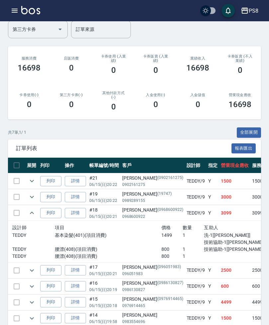
click at [31, 301] on icon "expand row" at bounding box center [32, 302] width 4 height 2
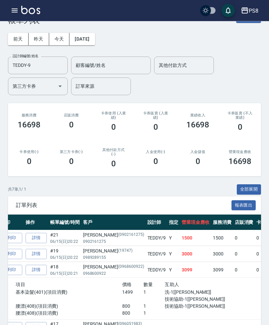
scroll to position [12, 0]
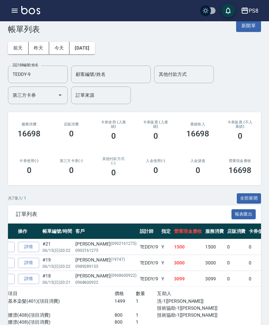
click at [95, 53] on button "[DATE]" at bounding box center [82, 48] width 25 height 12
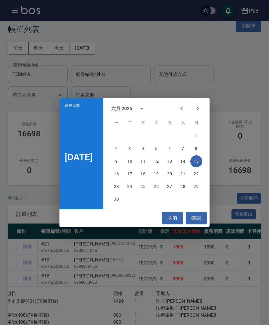
scroll to position [0, 49]
click at [122, 180] on button "16" at bounding box center [117, 174] width 12 height 12
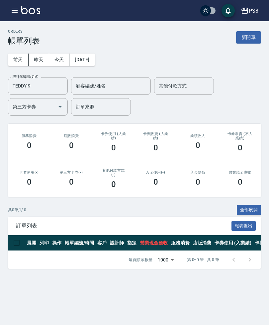
click at [93, 62] on button "[DATE]" at bounding box center [82, 60] width 25 height 12
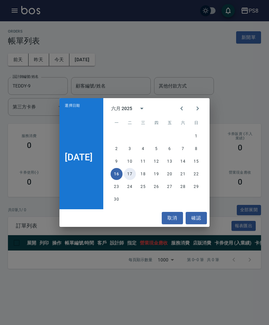
click at [136, 180] on button "17" at bounding box center [130, 174] width 12 height 12
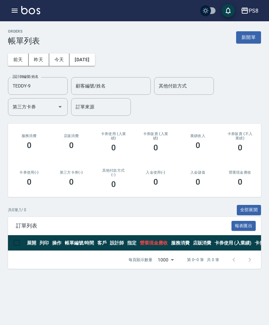
click at [95, 65] on button "[DATE]" at bounding box center [82, 60] width 25 height 12
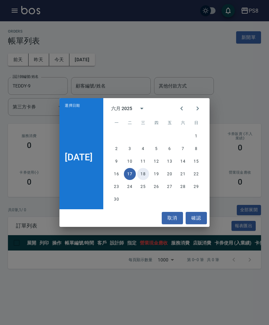
click at [148, 180] on button "18" at bounding box center [143, 174] width 12 height 12
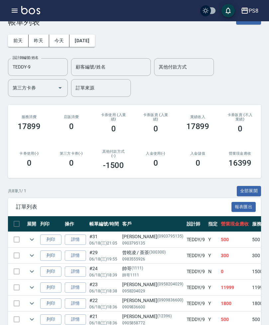
scroll to position [19, 0]
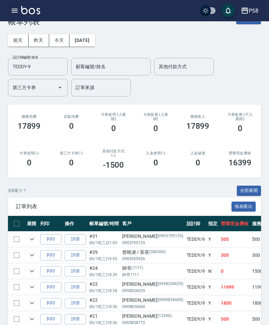
click at [95, 37] on button "[DATE]" at bounding box center [82, 40] width 25 height 12
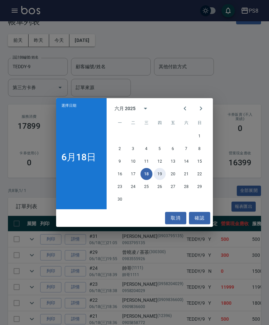
click at [158, 174] on button "19" at bounding box center [160, 174] width 12 height 12
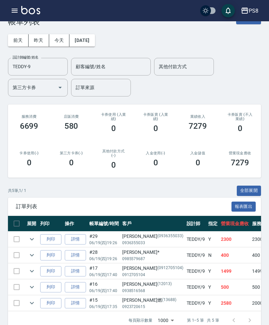
scroll to position [31, 0]
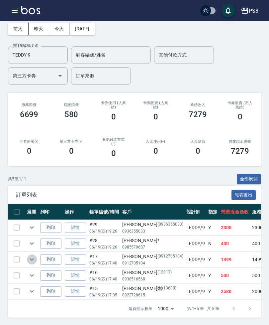
click at [28, 257] on icon "expand row" at bounding box center [32, 260] width 8 height 8
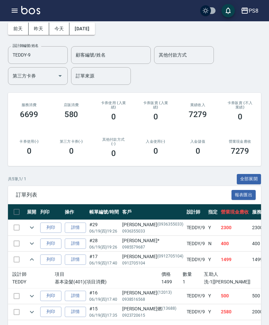
click at [92, 27] on button "[DATE]" at bounding box center [82, 29] width 25 height 12
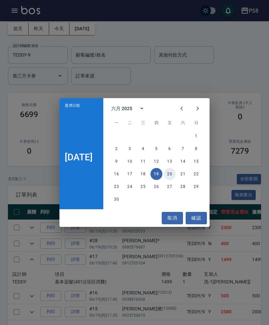
click at [171, 178] on button "20" at bounding box center [170, 174] width 12 height 12
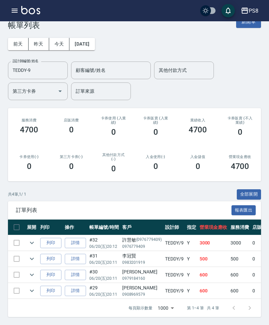
click at [95, 41] on button "[DATE]" at bounding box center [82, 44] width 25 height 12
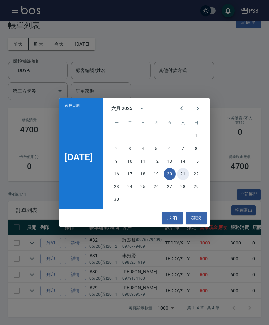
click at [189, 176] on button "21" at bounding box center [183, 174] width 12 height 12
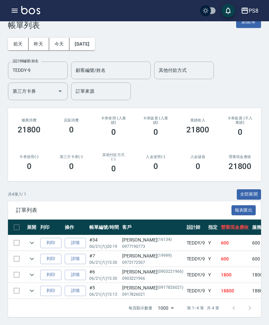
click at [95, 38] on button "[DATE]" at bounding box center [82, 44] width 25 height 12
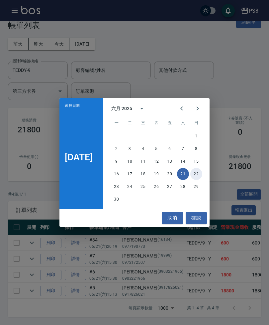
click at [203, 176] on button "22" at bounding box center [197, 174] width 12 height 12
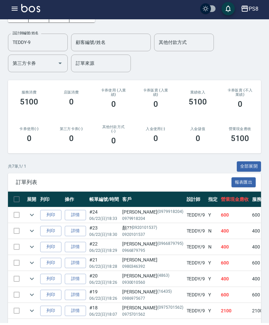
scroll to position [6, 0]
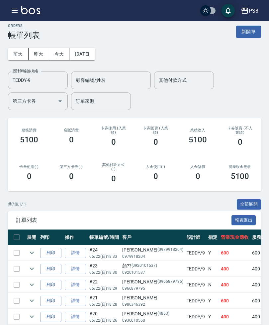
click at [93, 56] on button "[DATE]" at bounding box center [82, 54] width 25 height 12
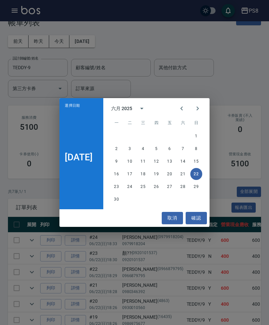
scroll to position [42, 0]
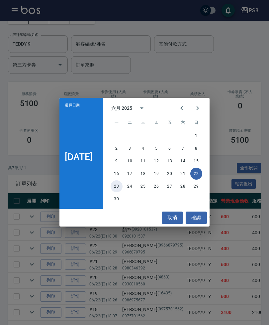
click at [120, 193] on button "23" at bounding box center [117, 187] width 12 height 12
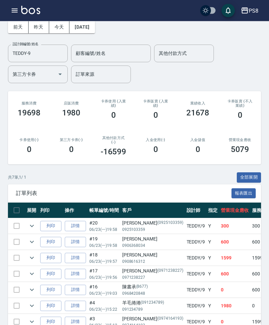
scroll to position [42, 0]
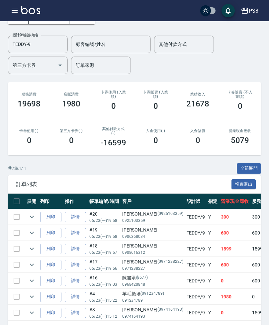
click at [27, 249] on button "expand row" at bounding box center [32, 249] width 10 height 10
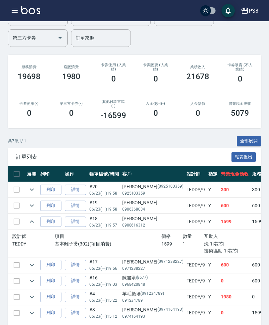
scroll to position [0, 1]
click at [185, 273] on td at bounding box center [139, 273] width 265 height 0
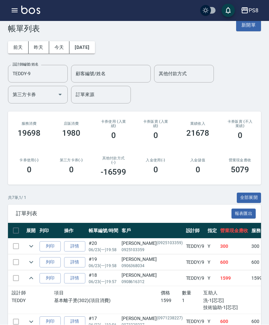
scroll to position [12, 0]
click at [95, 46] on button "[DATE]" at bounding box center [82, 47] width 25 height 12
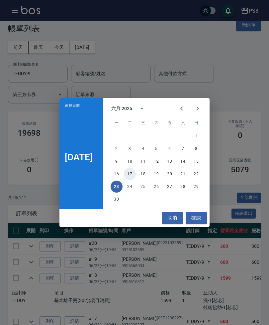
click at [134, 179] on button "17" at bounding box center [130, 174] width 12 height 12
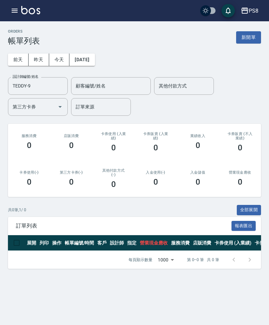
click at [86, 54] on button "[DATE]" at bounding box center [82, 60] width 25 height 12
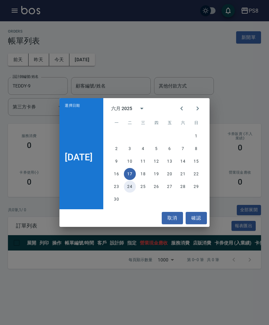
click at [132, 185] on button "24" at bounding box center [130, 187] width 12 height 12
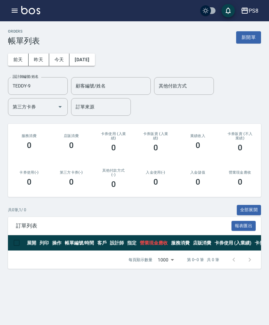
click at [89, 54] on button "[DATE]" at bounding box center [82, 60] width 25 height 12
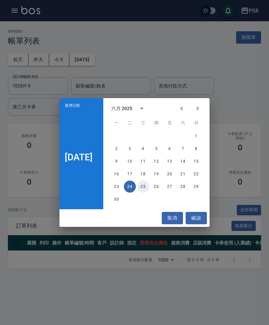
click at [149, 188] on button "25" at bounding box center [143, 187] width 12 height 12
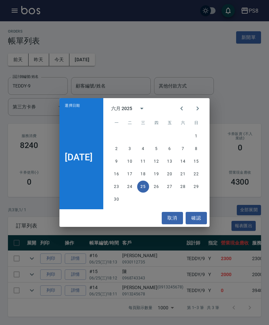
click at [182, 255] on div "選擇日期 [DATE] 六月 2025 一 二 三 四 五 六 日 1 2 3 4 5 6 7 8 9 10 11 12 13 14 15 16 17 18 …" at bounding box center [134, 162] width 269 height 325
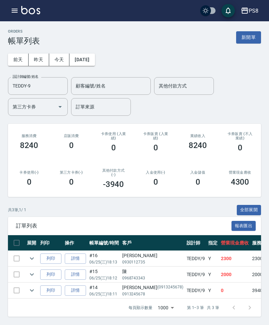
click at [95, 54] on button "[DATE]" at bounding box center [82, 60] width 25 height 12
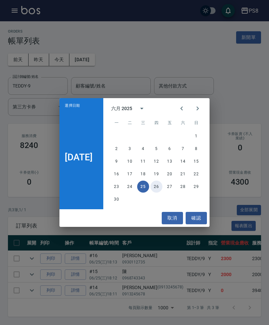
click at [158, 184] on button "26" at bounding box center [157, 187] width 12 height 12
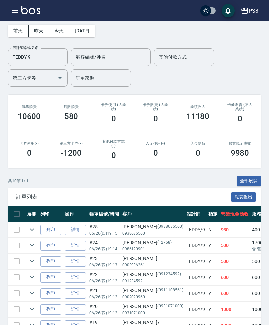
scroll to position [27, 0]
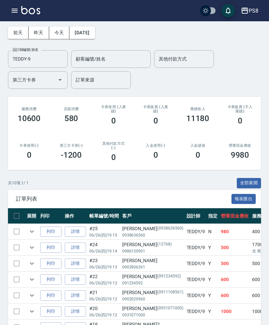
click at [94, 38] on button "[DATE]" at bounding box center [82, 33] width 25 height 12
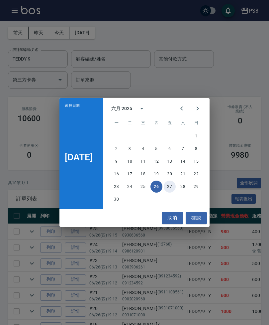
click at [176, 193] on button "27" at bounding box center [170, 187] width 12 height 12
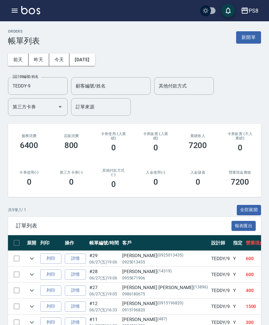
click at [95, 65] on button "[DATE]" at bounding box center [82, 60] width 25 height 12
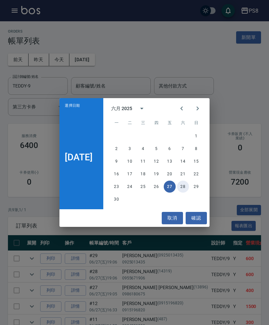
click at [189, 189] on button "28" at bounding box center [183, 187] width 12 height 12
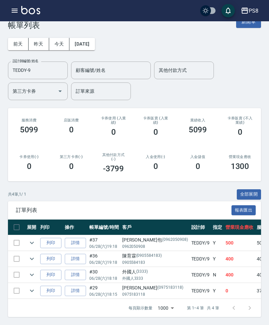
scroll to position [21, 0]
click at [27, 286] on button "expand row" at bounding box center [32, 291] width 10 height 10
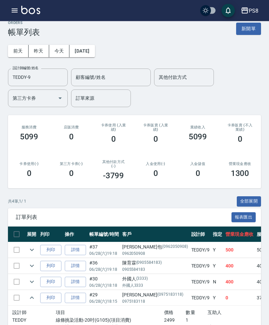
scroll to position [8, 0]
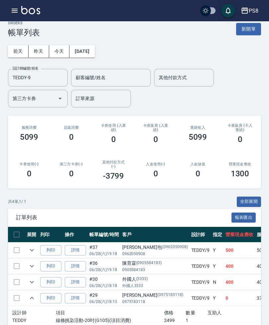
click at [95, 52] on button "[DATE]" at bounding box center [82, 51] width 25 height 12
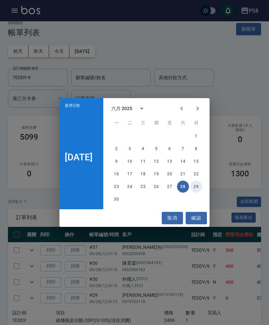
click at [201, 189] on button "29" at bounding box center [197, 187] width 12 height 12
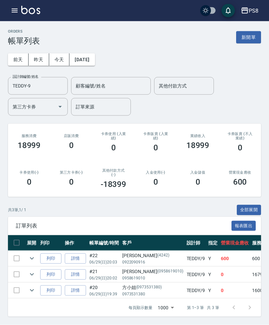
scroll to position [21, 0]
click at [95, 54] on button "[DATE]" at bounding box center [82, 60] width 25 height 12
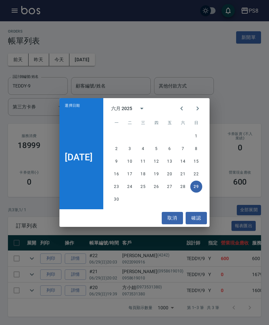
click at [113, 203] on div "30" at bounding box center [156, 199] width 106 height 12
click at [114, 199] on button "30" at bounding box center [117, 199] width 12 height 12
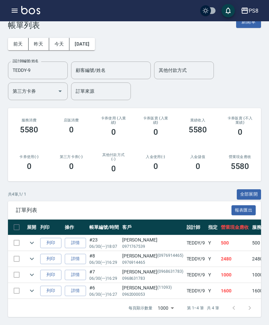
click at [95, 41] on button "[DATE]" at bounding box center [82, 44] width 25 height 12
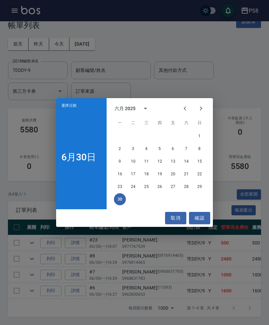
click at [203, 112] on icon "Next month" at bounding box center [201, 108] width 8 height 8
click at [133, 135] on button "1" at bounding box center [133, 136] width 12 height 12
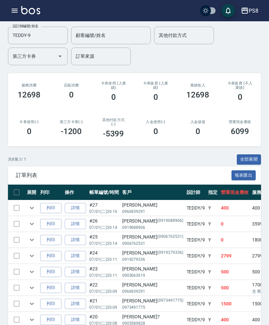
scroll to position [53, 0]
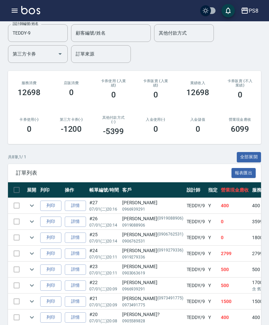
click at [31, 251] on icon "expand row" at bounding box center [32, 254] width 8 height 8
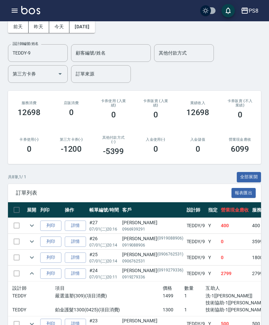
scroll to position [0, 0]
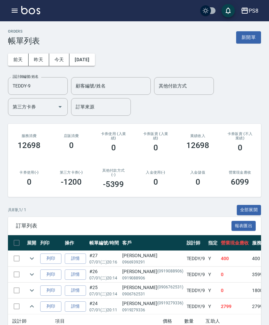
click at [89, 51] on div "[DATE] [DATE] [DATE] [DATE] 設計師編號/姓名 [PERSON_NAME]-9 設計師編號/姓名 顧客編號/姓名 顧客編號/姓名 其…" at bounding box center [135, 81] width 254 height 70
click at [95, 65] on button "[DATE]" at bounding box center [82, 60] width 25 height 12
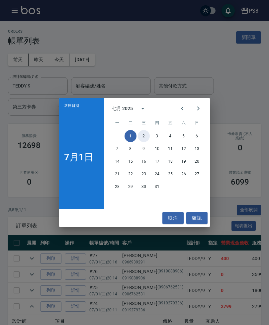
click at [141, 137] on button "2" at bounding box center [144, 136] width 12 height 12
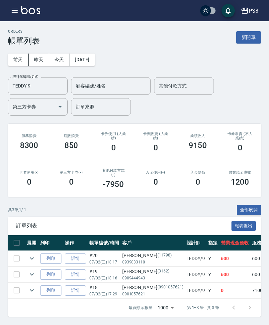
scroll to position [21, 0]
click at [84, 54] on button "[DATE]" at bounding box center [82, 60] width 25 height 12
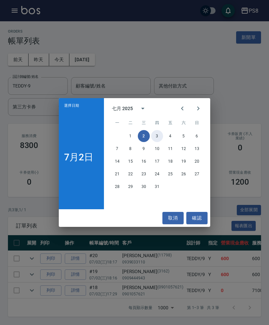
click at [158, 133] on button "3" at bounding box center [157, 136] width 12 height 12
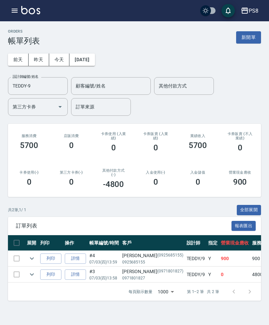
click at [88, 54] on button "[DATE]" at bounding box center [82, 60] width 25 height 12
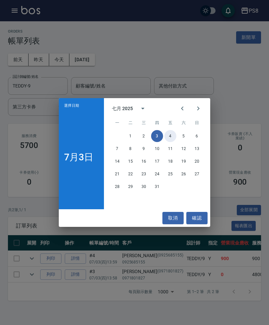
click at [170, 138] on button "4" at bounding box center [171, 136] width 12 height 12
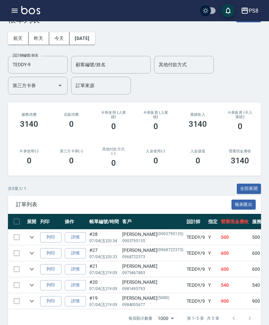
click at [95, 40] on button "[DATE]" at bounding box center [82, 38] width 25 height 12
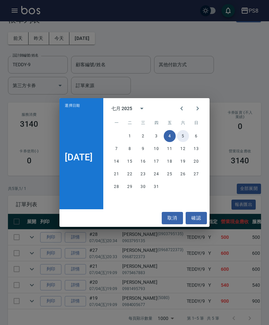
click at [184, 139] on button "5" at bounding box center [183, 136] width 12 height 12
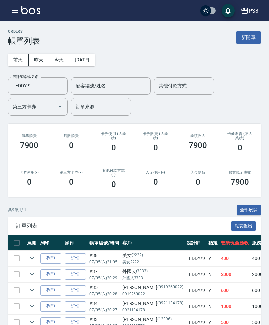
click at [95, 54] on button "[DATE]" at bounding box center [82, 60] width 25 height 12
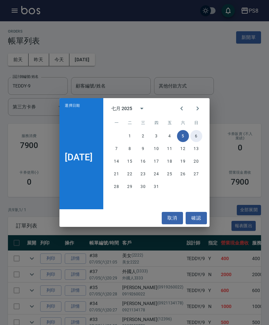
click at [200, 137] on button "6" at bounding box center [197, 136] width 12 height 12
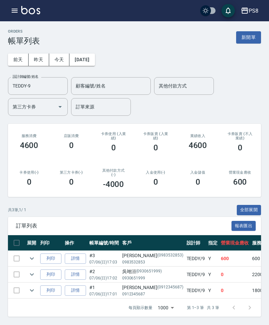
scroll to position [11, 0]
click at [86, 46] on div "[DATE] [DATE] [DATE] [DATE] 設計師編號/姓名 [PERSON_NAME]-9 設計師編號/姓名 顧客編號/姓名 顧客編號/姓名 其…" at bounding box center [135, 81] width 254 height 70
click at [86, 54] on button "[DATE]" at bounding box center [82, 60] width 25 height 12
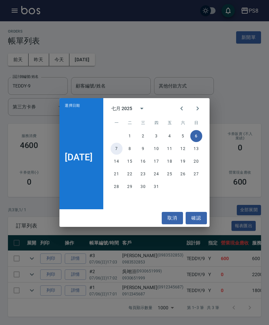
click at [119, 149] on button "7" at bounding box center [117, 149] width 12 height 12
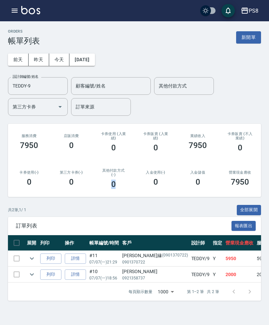
click at [32, 255] on icon "expand row" at bounding box center [32, 259] width 8 height 8
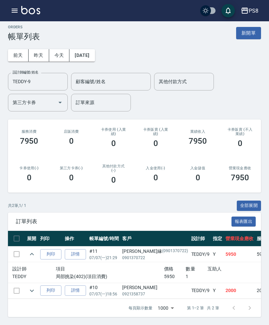
click at [92, 50] on button "[DATE]" at bounding box center [82, 55] width 25 height 12
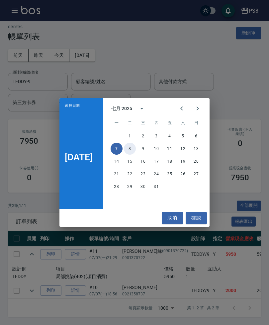
click at [130, 150] on button "8" at bounding box center [130, 149] width 12 height 12
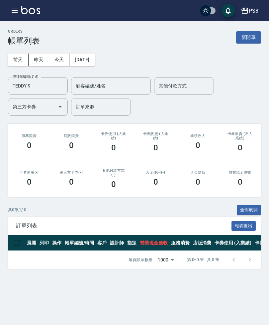
click at [93, 54] on button "[DATE]" at bounding box center [82, 60] width 25 height 12
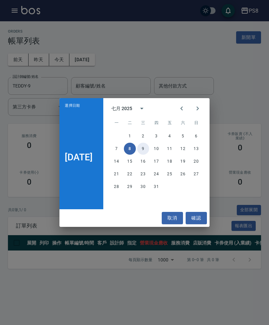
click at [141, 149] on button "9" at bounding box center [143, 149] width 12 height 12
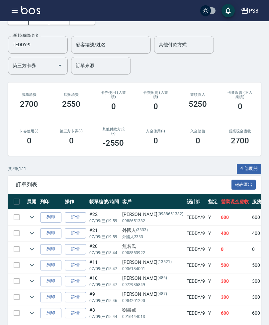
scroll to position [40, 0]
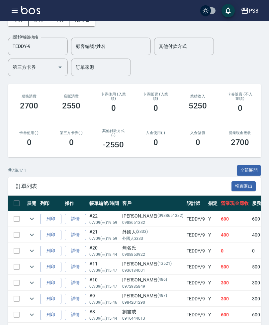
click at [37, 252] on button "expand row" at bounding box center [32, 251] width 10 height 10
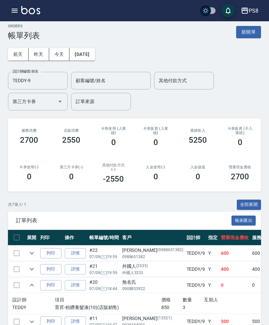
scroll to position [6, 0]
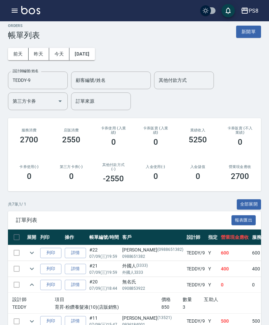
click at [83, 50] on button "[DATE]" at bounding box center [82, 54] width 25 height 12
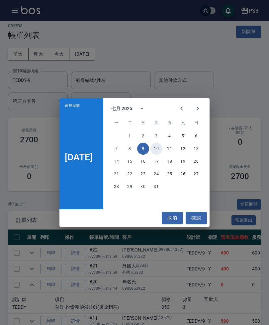
click at [157, 148] on button "10" at bounding box center [157, 149] width 12 height 12
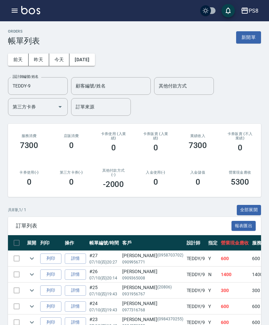
click at [87, 50] on div "[DATE] [DATE] [DATE] [DATE] 設計師編號/姓名 [PERSON_NAME]-9 設計師編號/姓名 顧客編號/姓名 顧客編號/姓名 其…" at bounding box center [135, 81] width 254 height 70
click at [90, 58] on button "[DATE]" at bounding box center [82, 60] width 25 height 12
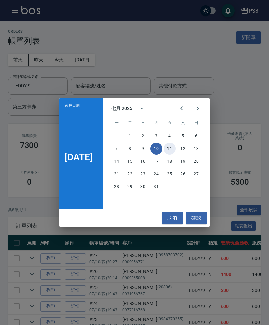
click at [176, 147] on button "11" at bounding box center [170, 149] width 12 height 12
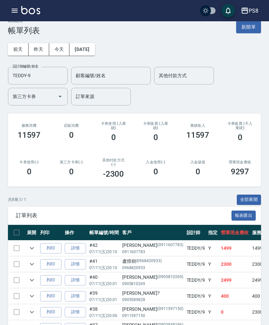
scroll to position [11, 0]
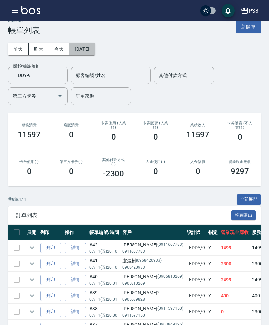
click at [88, 51] on button "[DATE]" at bounding box center [82, 49] width 25 height 12
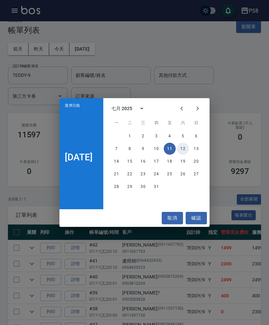
click at [189, 145] on button "12" at bounding box center [183, 149] width 12 height 12
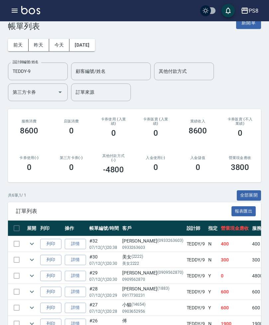
scroll to position [15, 0]
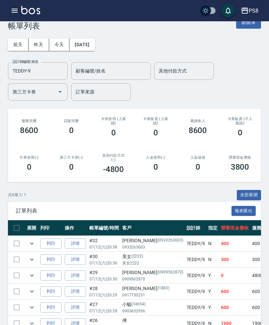
click at [83, 50] on button "[DATE]" at bounding box center [82, 45] width 25 height 12
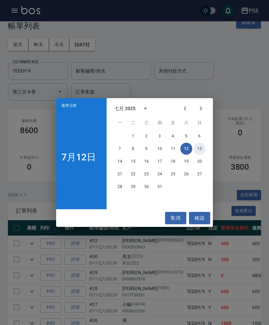
click at [203, 151] on button "13" at bounding box center [200, 149] width 12 height 12
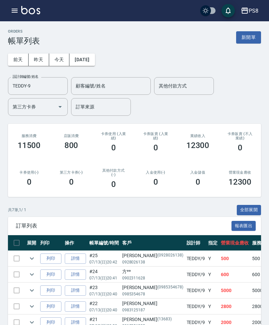
click at [94, 57] on button "[DATE]" at bounding box center [82, 60] width 25 height 12
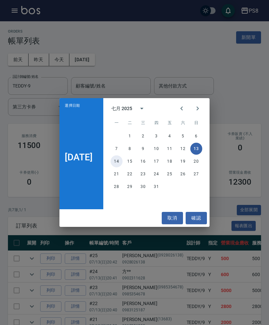
click at [120, 160] on button "14" at bounding box center [117, 161] width 12 height 12
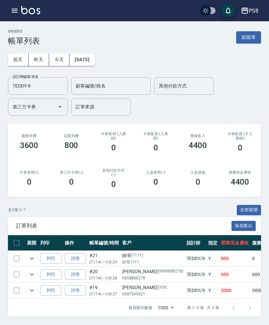
click at [93, 59] on button "[DATE]" at bounding box center [82, 60] width 25 height 12
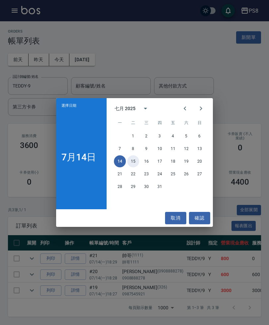
click at [131, 165] on button "15" at bounding box center [133, 161] width 12 height 12
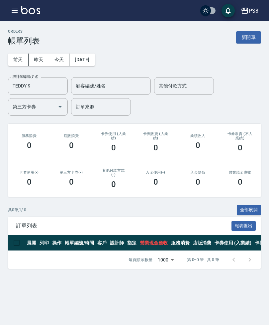
click at [95, 54] on button "[DATE]" at bounding box center [82, 60] width 25 height 12
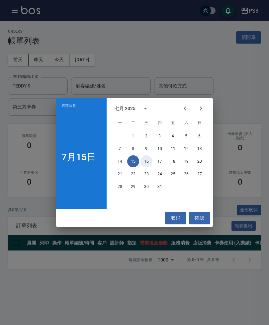
click at [149, 165] on button "16" at bounding box center [147, 161] width 12 height 12
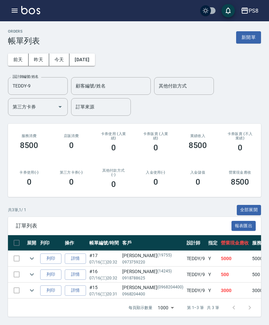
click at [95, 58] on button "[DATE]" at bounding box center [82, 60] width 25 height 12
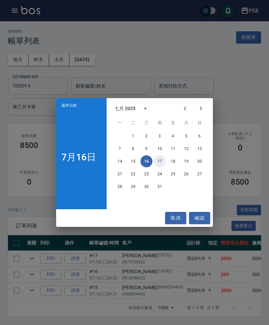
click at [164, 165] on button "17" at bounding box center [160, 161] width 12 height 12
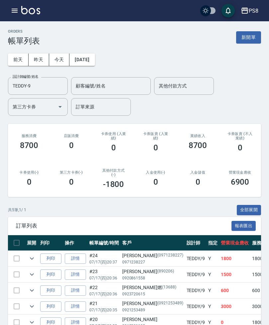
click at [91, 59] on button "[DATE]" at bounding box center [82, 60] width 25 height 12
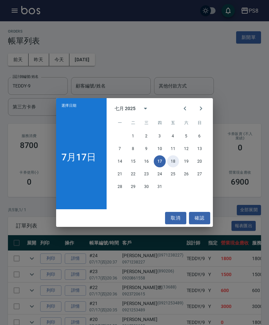
click at [169, 162] on button "18" at bounding box center [173, 161] width 12 height 12
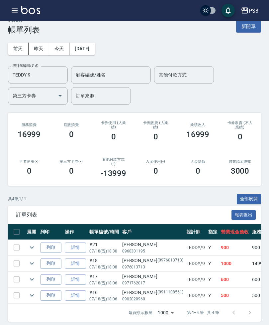
scroll to position [21, 0]
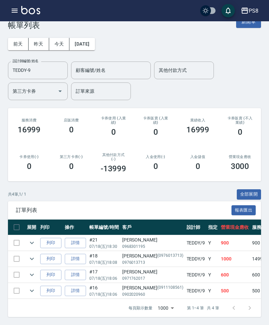
click at [95, 40] on button "[DATE]" at bounding box center [82, 44] width 25 height 12
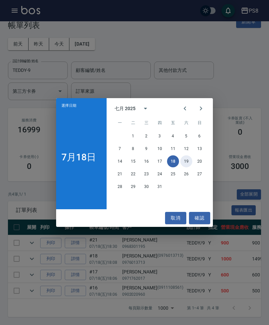
click at [191, 165] on button "19" at bounding box center [187, 161] width 12 height 12
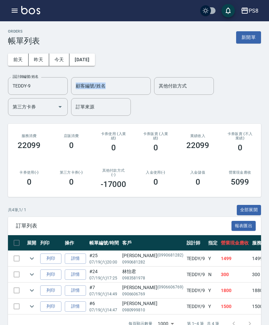
click at [140, 115] on div "設計師編號/姓名 [PERSON_NAME]-9 設計師編號/姓名 顧客編號/姓名 顧客編號/姓名 其他付款方式 其他付款方式 第三方卡券 第三方卡券 訂單來…" at bounding box center [135, 96] width 254 height 39
click at [97, 51] on div "[DATE] [DATE] [DATE] [DATE] 設計師編號/姓名 [PERSON_NAME]-9 設計師編號/姓名 顧客編號/姓名 顧客編號/姓名 其…" at bounding box center [135, 81] width 254 height 70
click at [95, 58] on button "[DATE]" at bounding box center [82, 60] width 25 height 12
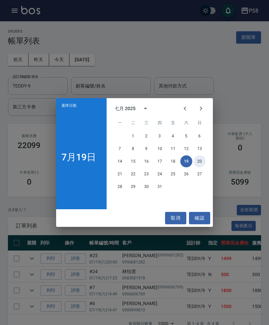
click at [204, 161] on button "20" at bounding box center [200, 161] width 12 height 12
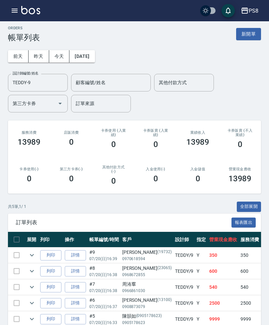
scroll to position [2, 0]
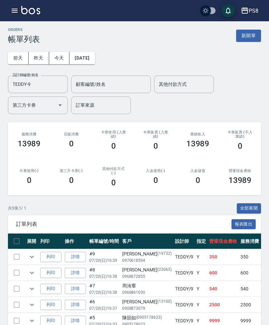
click at [95, 52] on button "[DATE]" at bounding box center [82, 58] width 25 height 12
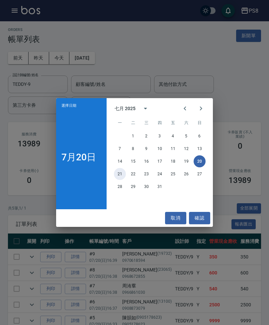
click at [118, 180] on button "21" at bounding box center [120, 174] width 12 height 12
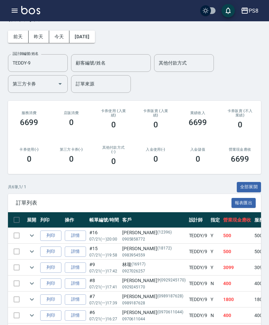
scroll to position [26, 0]
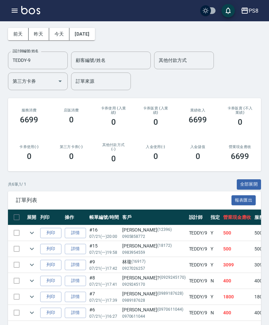
click at [33, 253] on button "expand row" at bounding box center [32, 249] width 10 height 10
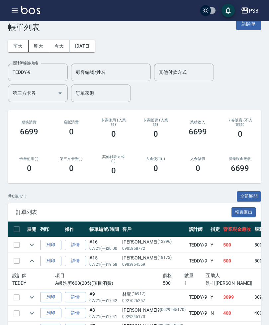
scroll to position [14, 0]
click at [84, 41] on button "[DATE]" at bounding box center [82, 46] width 25 height 12
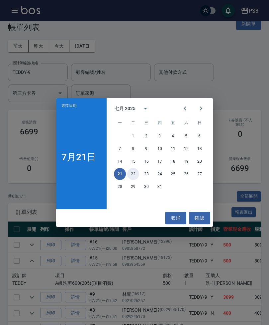
click at [133, 180] on button "22" at bounding box center [133, 174] width 12 height 12
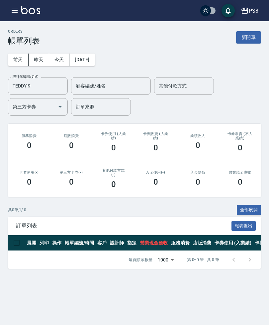
click at [94, 59] on button "[DATE]" at bounding box center [82, 60] width 25 height 12
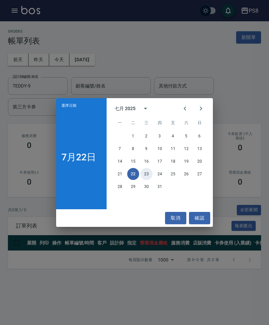
click at [145, 180] on button "23" at bounding box center [147, 174] width 12 height 12
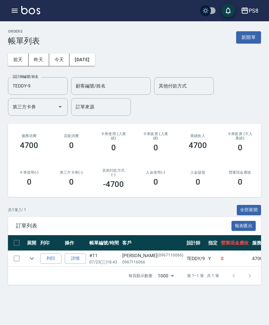
click at [92, 58] on button "[DATE]" at bounding box center [82, 60] width 25 height 12
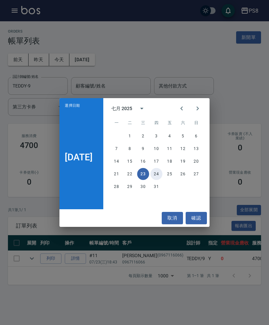
click at [158, 180] on button "24" at bounding box center [157, 174] width 12 height 12
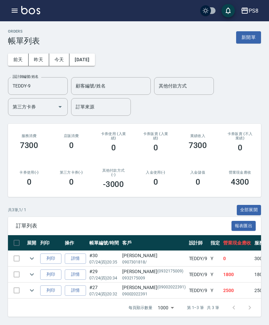
click at [94, 57] on button "[DATE]" at bounding box center [82, 60] width 25 height 12
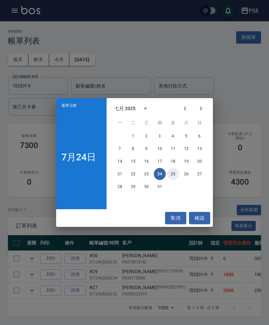
click at [172, 180] on button "25" at bounding box center [173, 174] width 12 height 12
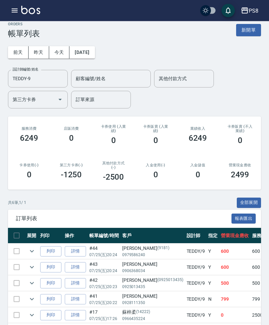
scroll to position [26, 0]
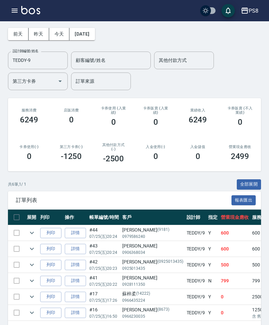
click at [87, 30] on button "[DATE]" at bounding box center [82, 34] width 25 height 12
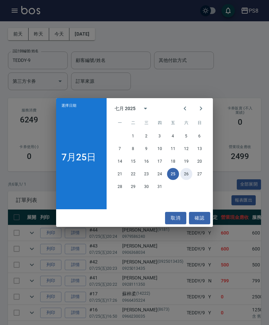
click at [188, 180] on button "26" at bounding box center [187, 174] width 12 height 12
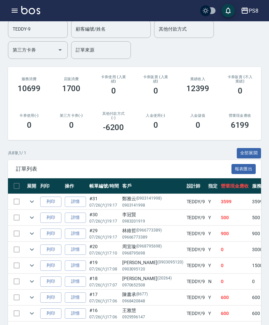
scroll to position [58, 0]
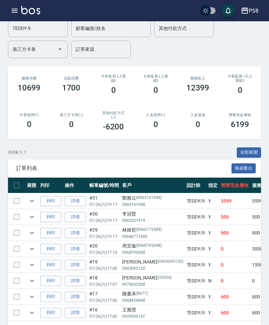
click at [33, 261] on icon "expand row" at bounding box center [32, 265] width 8 height 8
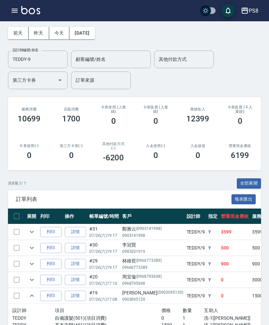
scroll to position [26, 0]
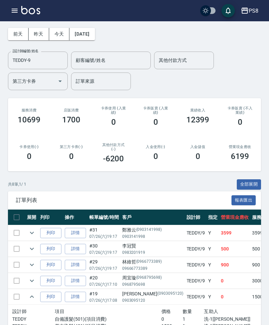
click at [85, 29] on button "[DATE]" at bounding box center [82, 34] width 25 height 12
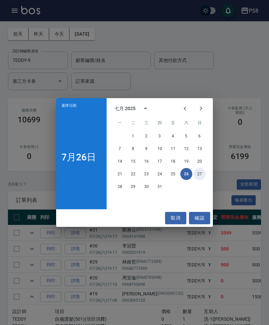
click at [202, 180] on button "27" at bounding box center [200, 174] width 12 height 12
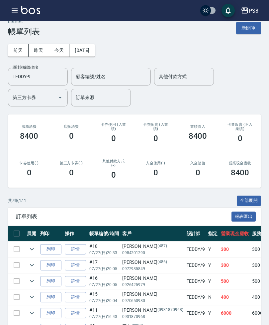
scroll to position [8, 0]
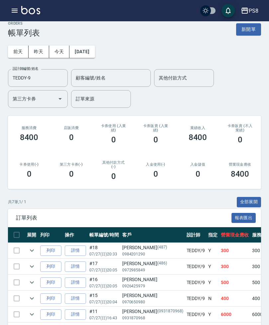
click at [89, 49] on button "[DATE]" at bounding box center [82, 52] width 25 height 12
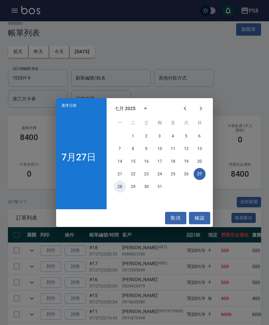
click at [119, 193] on button "28" at bounding box center [120, 187] width 12 height 12
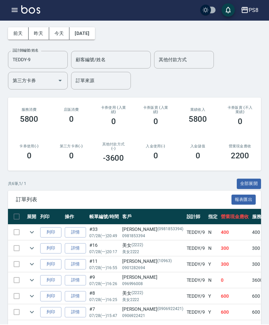
scroll to position [19, 0]
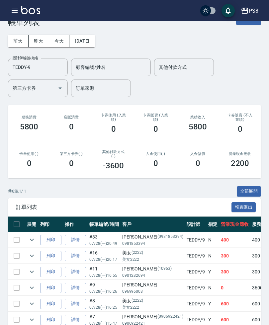
click at [90, 33] on div "[DATE] [DATE] [DATE] [DATE] 設計師編號/姓名 [PERSON_NAME]-9 設計師編號/姓名 顧客編號/姓名 顧客編號/姓名 其…" at bounding box center [135, 62] width 254 height 70
click at [95, 35] on button "[DATE]" at bounding box center [82, 41] width 25 height 12
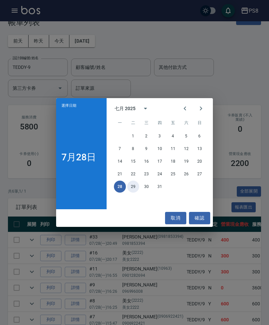
click at [132, 193] on button "29" at bounding box center [133, 187] width 12 height 12
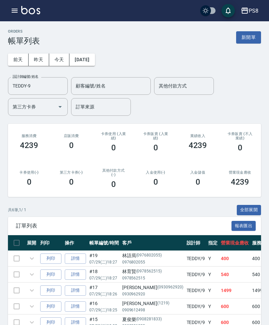
scroll to position [26, 0]
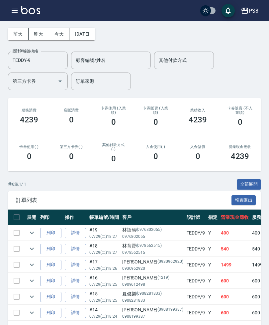
click at [80, 29] on button "[DATE]" at bounding box center [82, 34] width 25 height 12
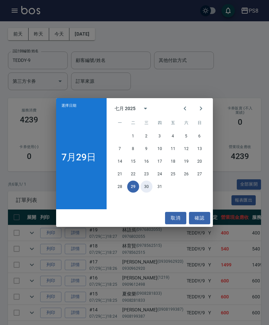
click at [146, 193] on button "30" at bounding box center [147, 187] width 12 height 12
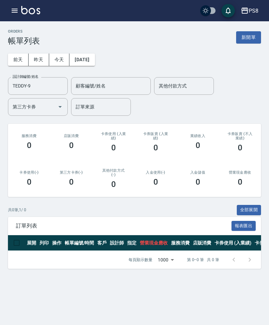
click at [91, 54] on button "[DATE]" at bounding box center [82, 60] width 25 height 12
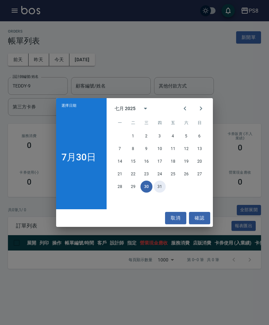
click at [160, 193] on button "31" at bounding box center [160, 187] width 12 height 12
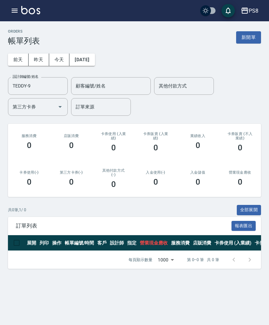
click at [95, 55] on button "[DATE]" at bounding box center [82, 60] width 25 height 12
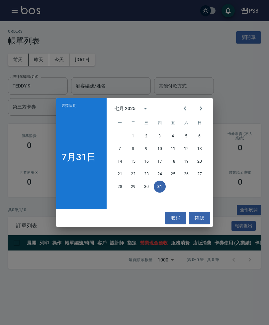
click at [199, 112] on icon "Next month" at bounding box center [201, 108] width 8 height 8
click at [179, 142] on button "1" at bounding box center [173, 136] width 12 height 12
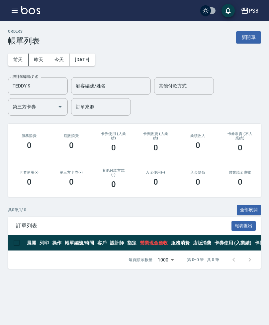
click at [95, 58] on button "[DATE]" at bounding box center [82, 60] width 25 height 12
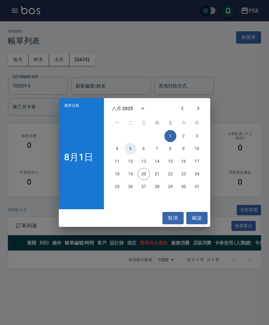
click at [134, 155] on button "5" at bounding box center [131, 149] width 12 height 12
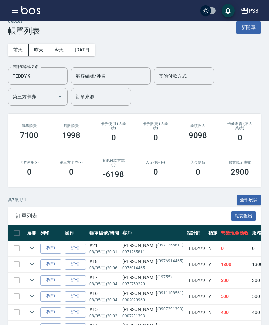
scroll to position [10, 0]
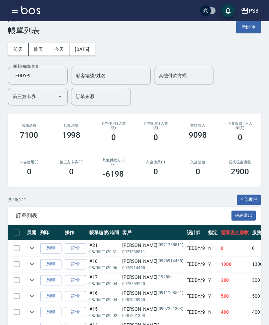
click at [89, 44] on button "[DATE]" at bounding box center [82, 49] width 25 height 12
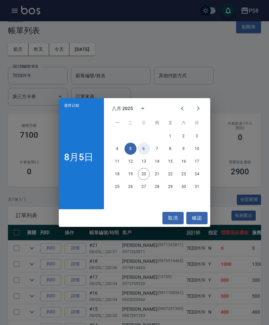
click at [144, 154] on button "6" at bounding box center [144, 149] width 12 height 12
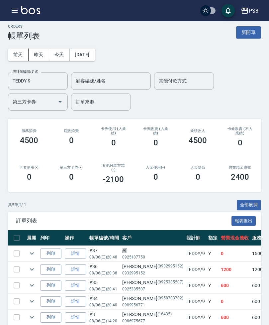
scroll to position [3, 0]
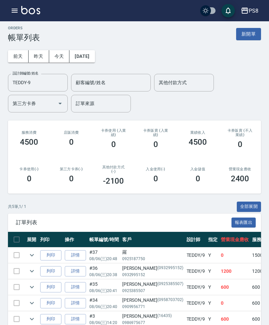
click at [84, 55] on button "[DATE]" at bounding box center [82, 56] width 25 height 12
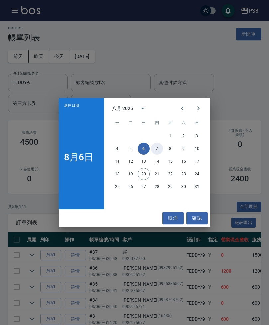
click at [157, 155] on button "7" at bounding box center [157, 149] width 12 height 12
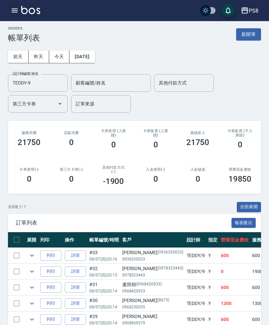
scroll to position [1, 0]
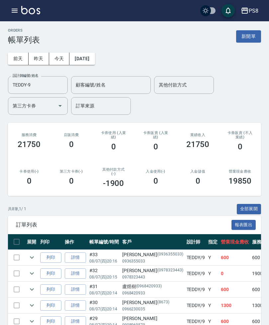
click at [87, 56] on button "[DATE]" at bounding box center [82, 59] width 25 height 12
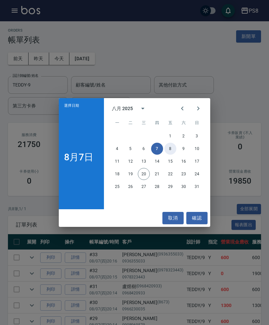
click at [176, 155] on button "8" at bounding box center [171, 149] width 12 height 12
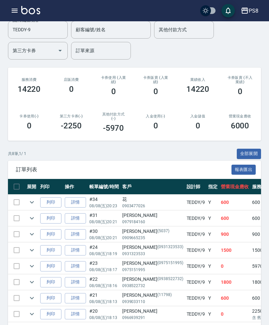
scroll to position [58, 0]
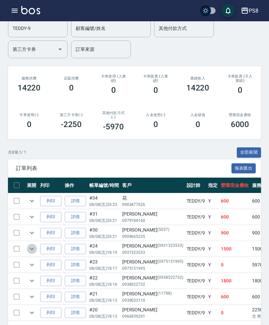
click at [30, 246] on icon "expand row" at bounding box center [32, 249] width 8 height 8
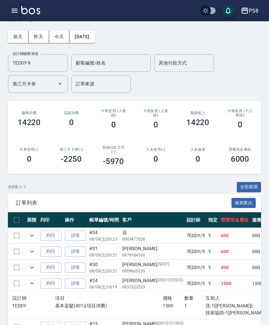
scroll to position [15, 0]
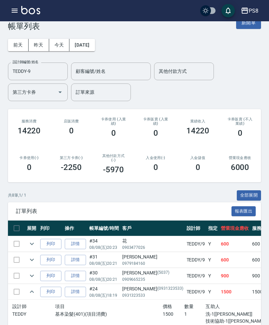
click at [92, 43] on button "[DATE]" at bounding box center [82, 45] width 25 height 12
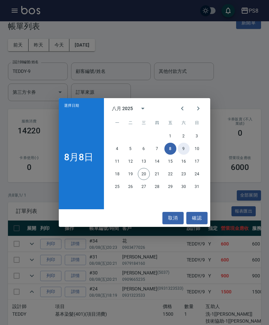
click at [186, 155] on button "9" at bounding box center [184, 149] width 12 height 12
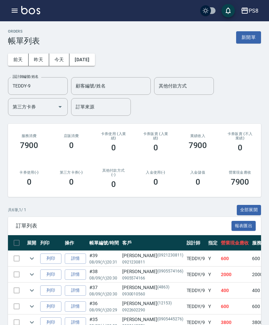
scroll to position [26, 0]
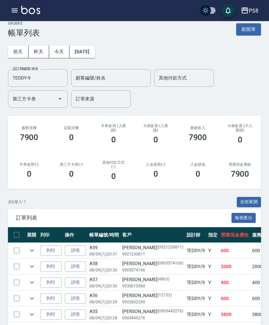
click at [94, 49] on button "[DATE]" at bounding box center [82, 52] width 25 height 12
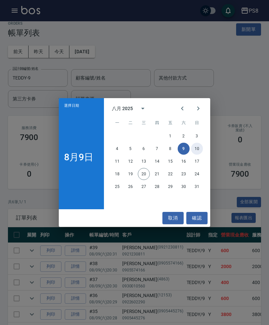
click at [201, 155] on button "10" at bounding box center [197, 149] width 12 height 12
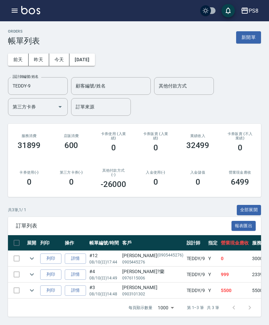
click at [91, 54] on button "[DATE]" at bounding box center [82, 60] width 25 height 12
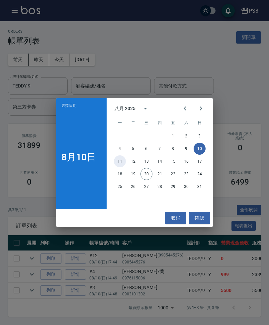
click at [121, 167] on button "11" at bounding box center [120, 161] width 12 height 12
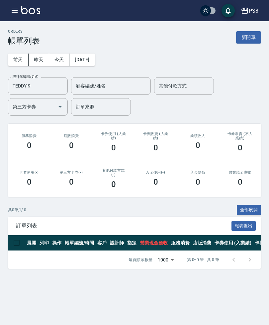
click at [95, 62] on button "[DATE]" at bounding box center [82, 60] width 25 height 12
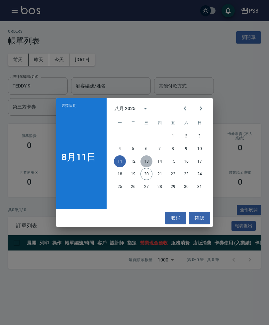
click at [147, 167] on button "13" at bounding box center [147, 161] width 12 height 12
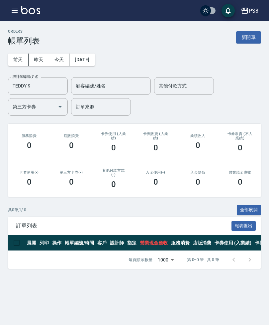
click at [92, 57] on button "[DATE]" at bounding box center [82, 60] width 25 height 12
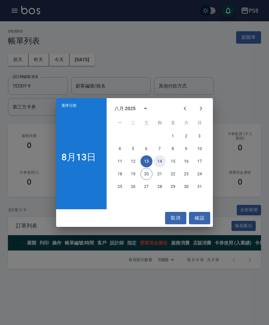
click at [161, 167] on button "14" at bounding box center [160, 161] width 12 height 12
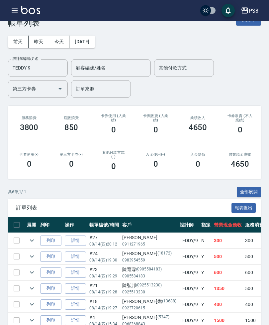
scroll to position [19, 0]
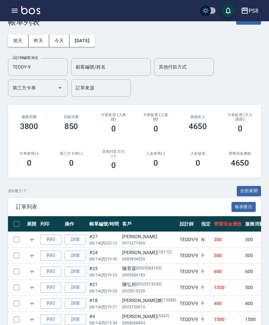
click at [91, 36] on button "[DATE]" at bounding box center [82, 41] width 25 height 12
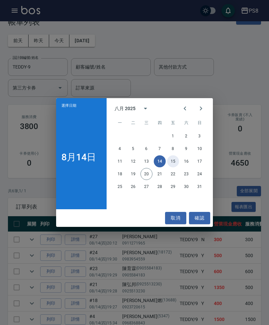
click at [179, 167] on button "15" at bounding box center [173, 161] width 12 height 12
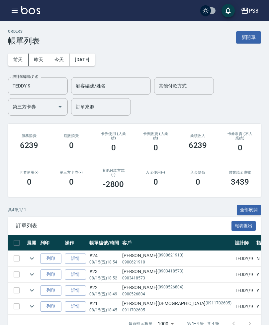
click at [35, 309] on icon "expand row" at bounding box center [32, 306] width 8 height 8
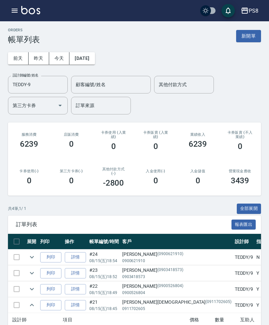
scroll to position [2, 0]
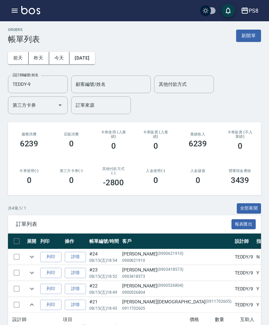
click at [91, 53] on button "[DATE]" at bounding box center [82, 58] width 25 height 12
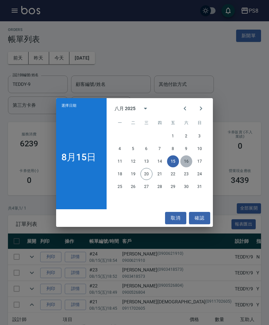
click at [189, 167] on button "16" at bounding box center [187, 161] width 12 height 12
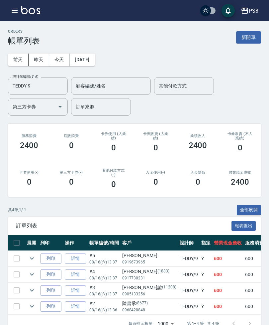
click at [93, 64] on button "[DATE]" at bounding box center [82, 60] width 25 height 12
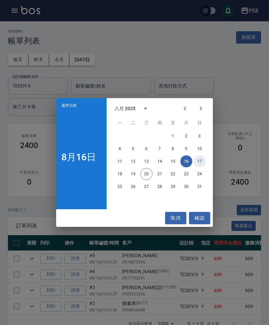
click at [202, 167] on button "17" at bounding box center [200, 161] width 12 height 12
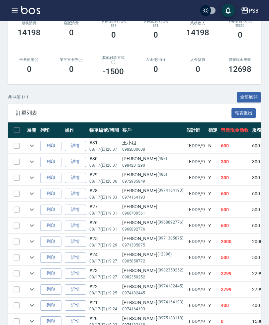
scroll to position [111, 0]
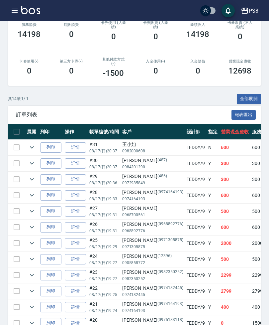
click at [36, 274] on button "expand row" at bounding box center [32, 275] width 10 height 10
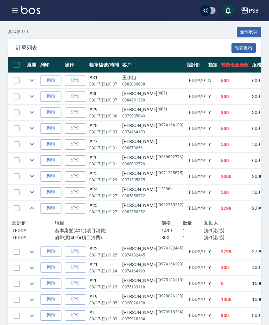
scroll to position [181, 0]
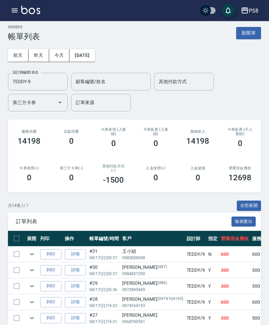
click at [94, 52] on button "[DATE]" at bounding box center [82, 56] width 25 height 12
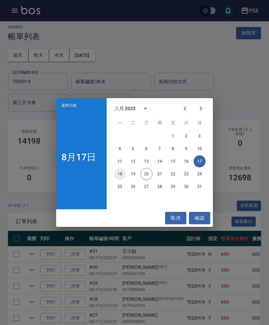
click at [118, 180] on button "18" at bounding box center [120, 174] width 12 height 12
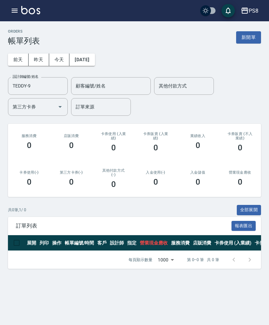
click at [90, 56] on button "[DATE]" at bounding box center [82, 60] width 25 height 12
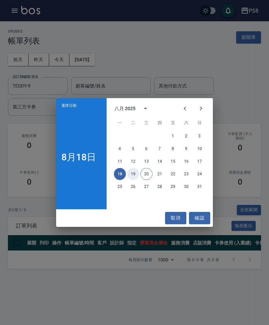
click at [136, 180] on button "19" at bounding box center [133, 174] width 12 height 12
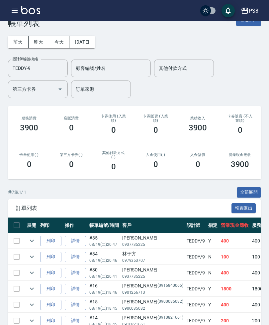
scroll to position [18, 0]
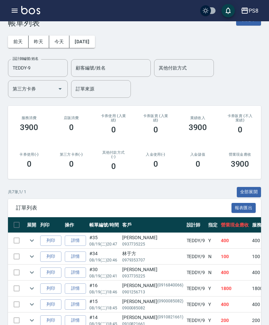
click at [93, 40] on button "[DATE]" at bounding box center [82, 42] width 25 height 12
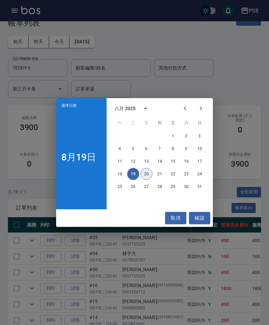
click at [146, 174] on button "20" at bounding box center [147, 174] width 12 height 12
